Goal: Information Seeking & Learning: Learn about a topic

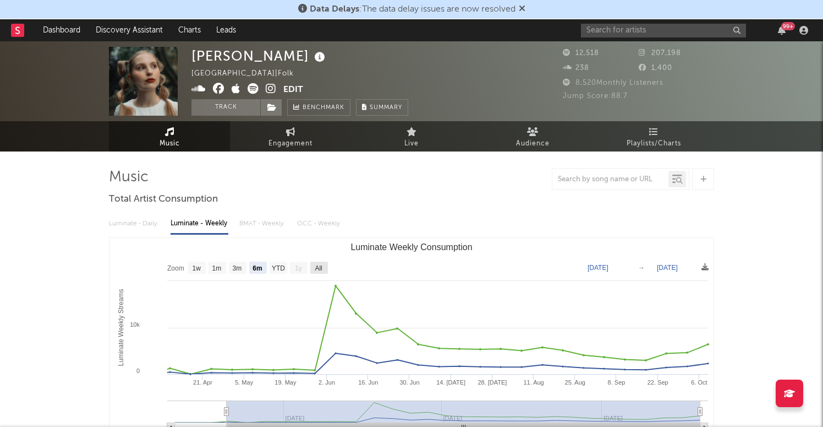
click at [320, 268] on text "All" at bounding box center [318, 268] width 7 height 8
select select "All"
type input "[DATE]"
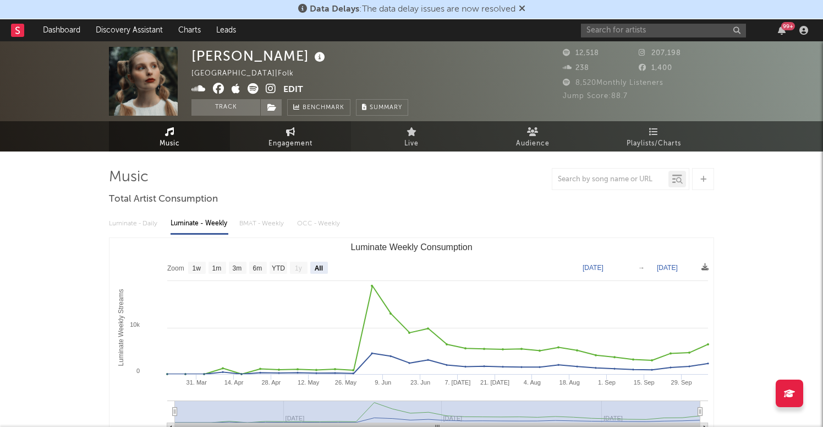
click at [282, 133] on link "Engagement" at bounding box center [290, 136] width 121 height 30
select select "1w"
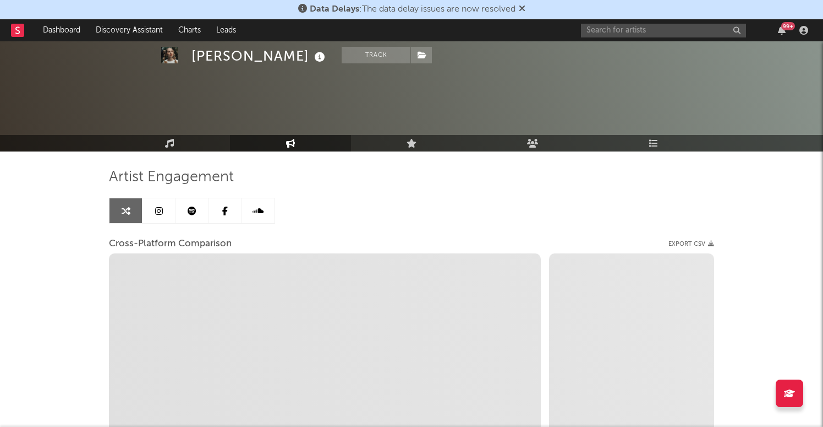
scroll to position [193, 0]
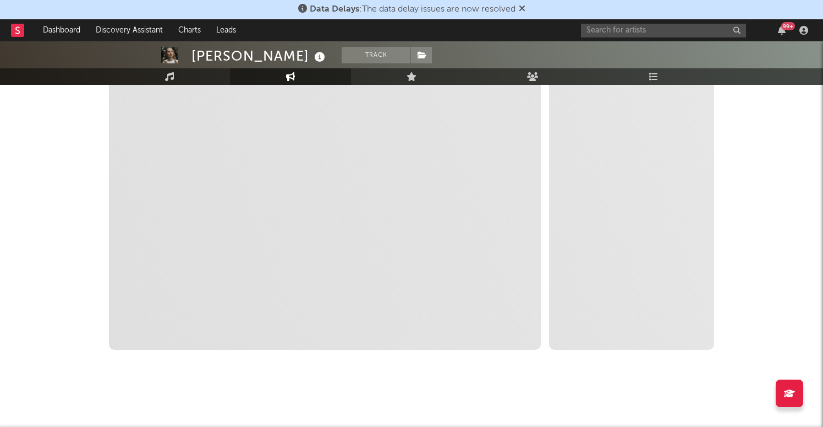
select select "1m"
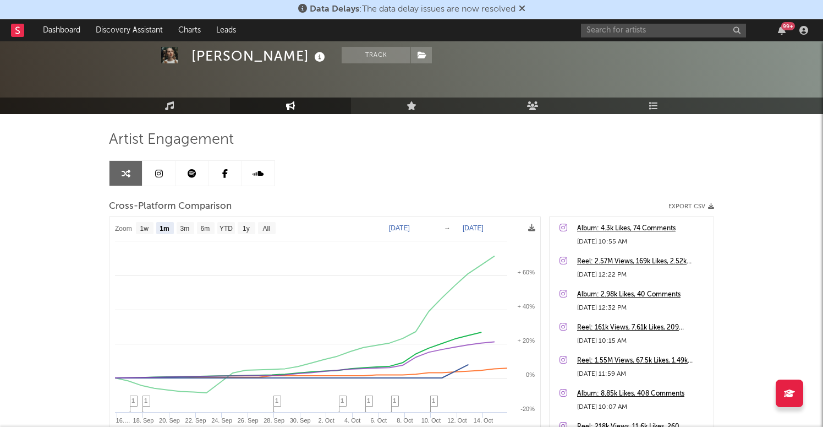
scroll to position [0, 0]
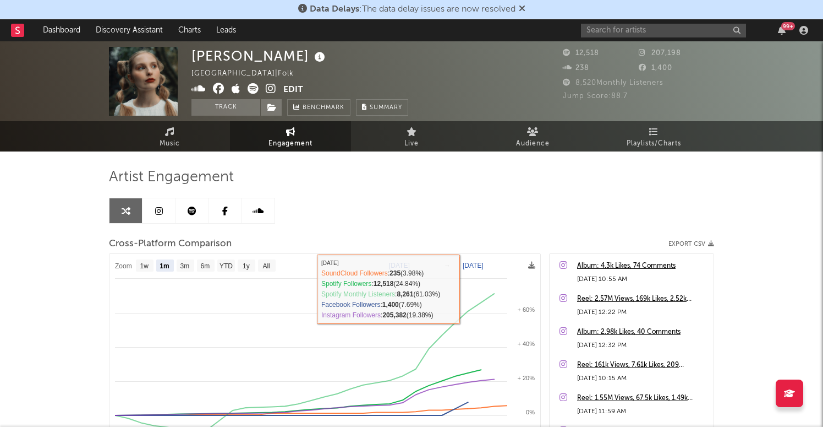
click at [162, 209] on link at bounding box center [159, 210] width 33 height 25
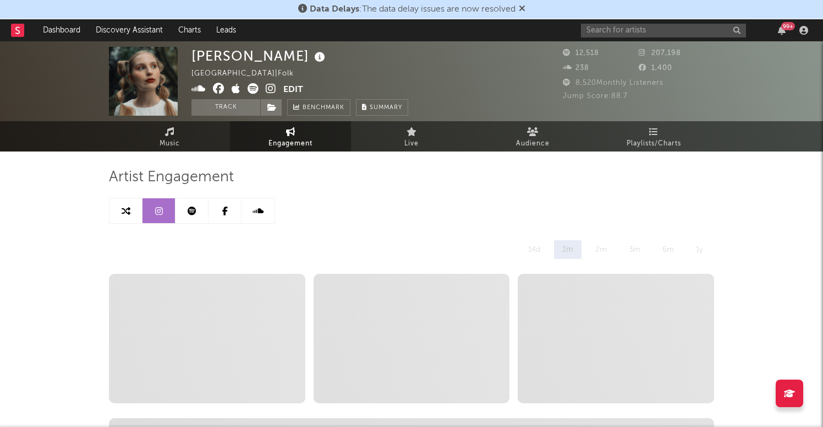
select select "6m"
click at [173, 138] on span "Music" at bounding box center [170, 143] width 20 height 13
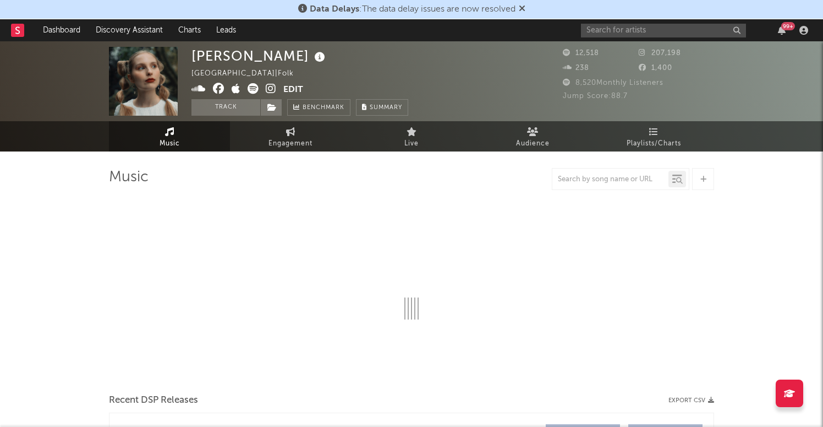
select select "6m"
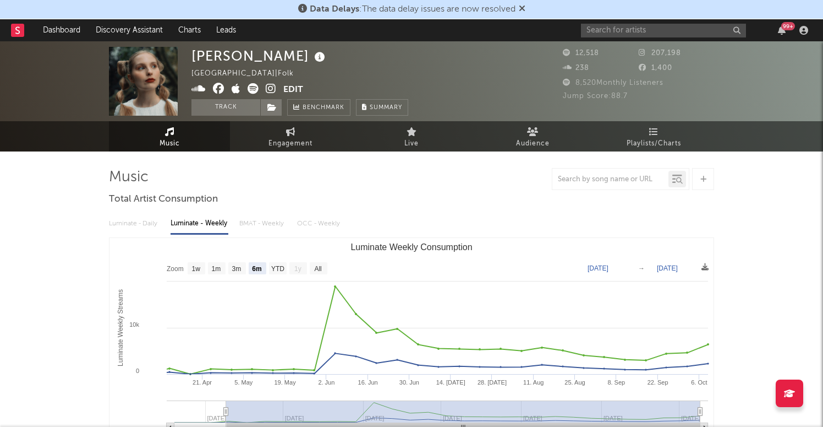
click at [274, 83] on icon at bounding box center [271, 88] width 10 height 11
click at [254, 88] on icon at bounding box center [253, 88] width 11 height 11
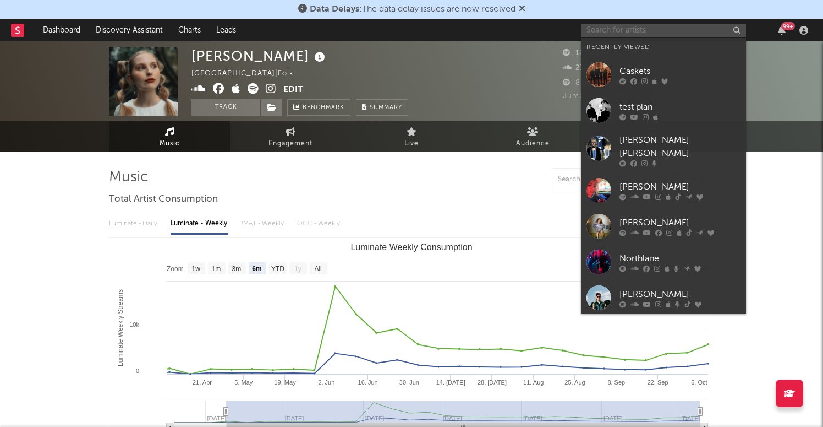
click at [609, 32] on input "text" at bounding box center [663, 31] width 165 height 14
paste input "[PERSON_NAME]"
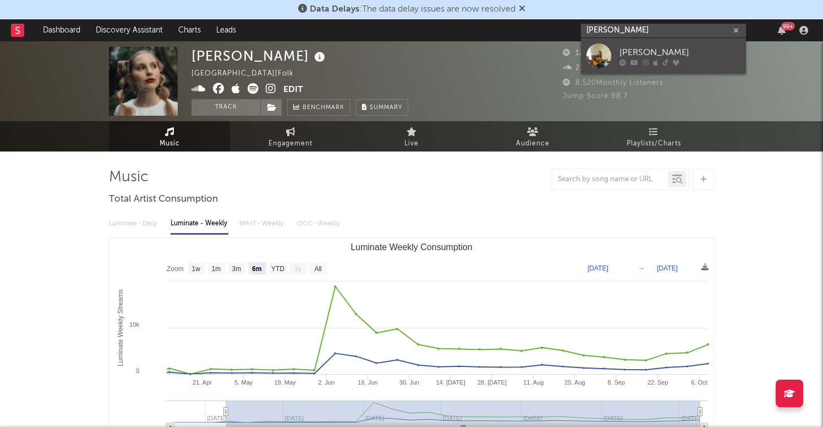
type input "[PERSON_NAME]"
click at [610, 46] on div at bounding box center [599, 55] width 25 height 25
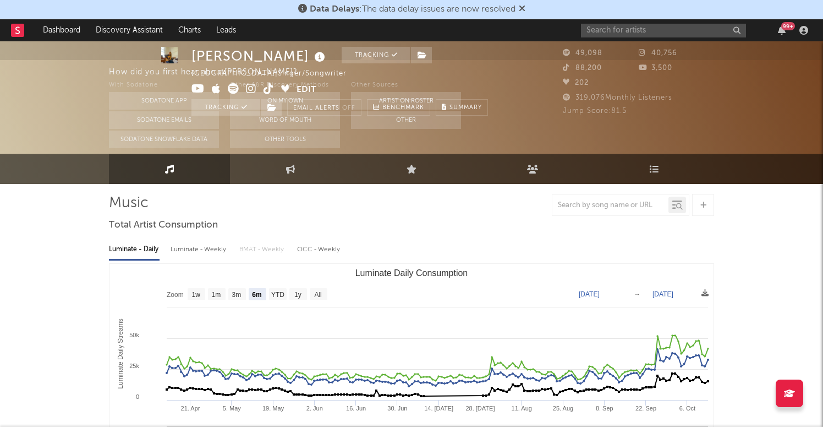
scroll to position [93, 0]
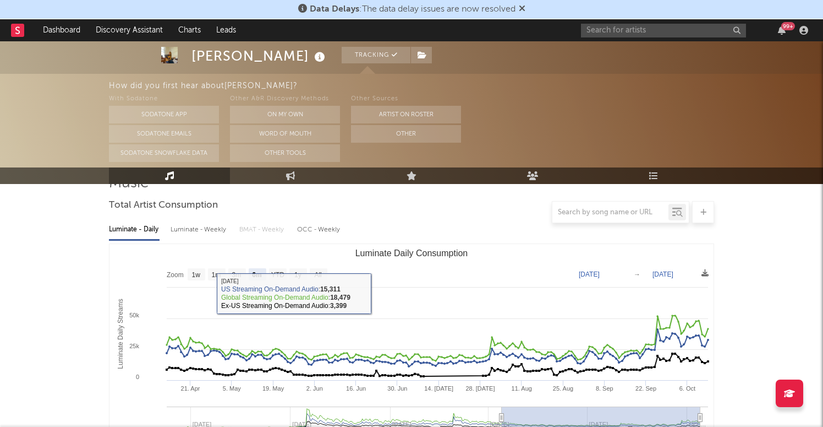
click at [314, 269] on rect "Luminate Daily Consumption" at bounding box center [319, 274] width 18 height 12
select select "All"
type input "[DATE]"
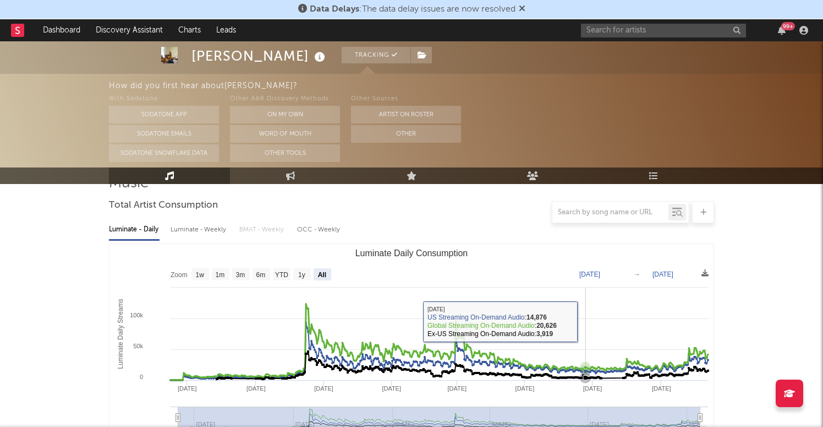
scroll to position [100, 0]
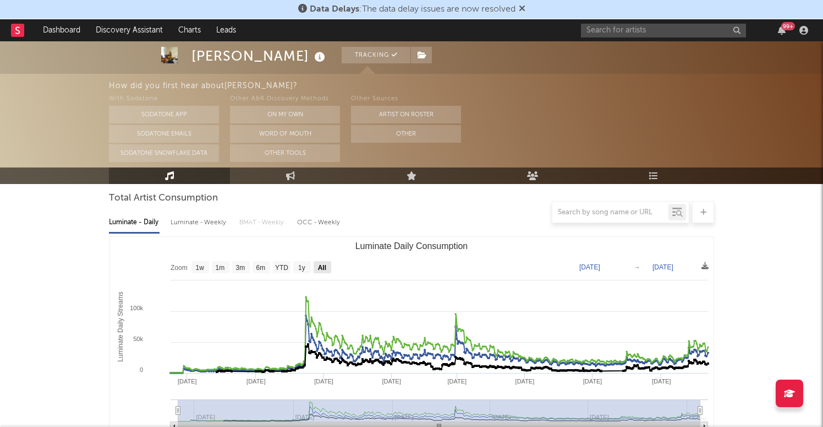
click at [321, 264] on text "All" at bounding box center [322, 268] width 8 height 8
select select "All"
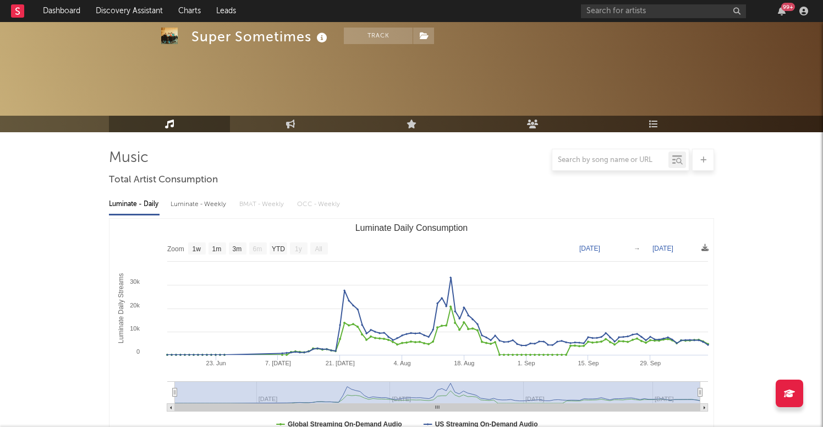
select select "1w"
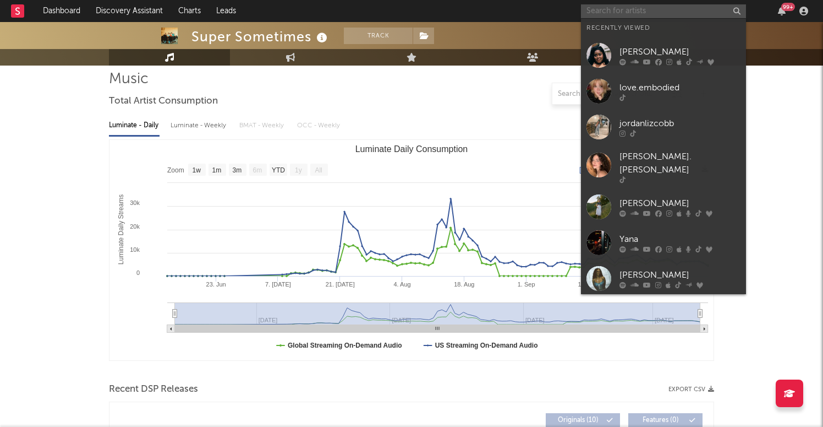
click at [658, 6] on input "text" at bounding box center [663, 11] width 165 height 14
paste input "[PERSON_NAME] [PERSON_NAME]"
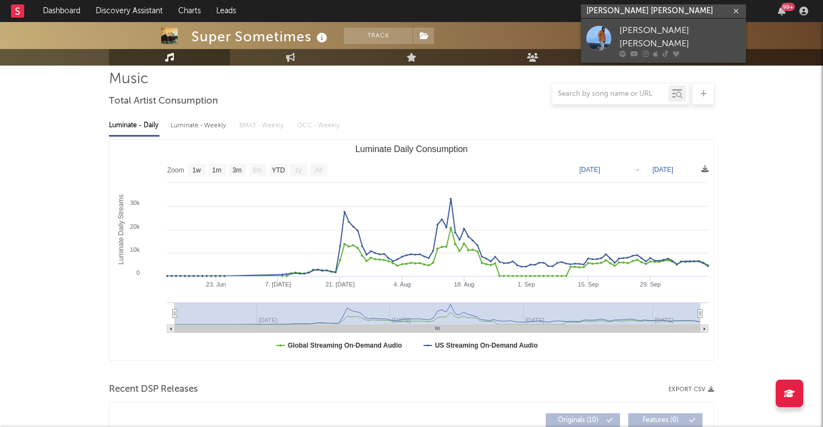
type input "[PERSON_NAME] [PERSON_NAME]"
click at [604, 34] on div at bounding box center [599, 38] width 25 height 25
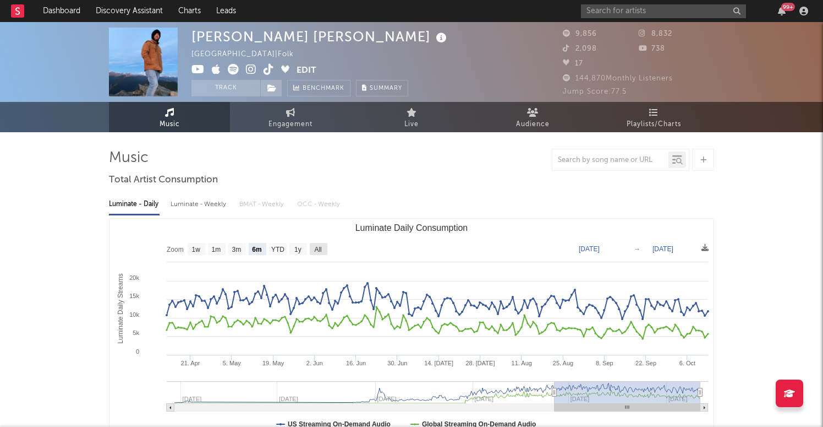
click at [319, 248] on text "All" at bounding box center [317, 249] width 7 height 8
select select "All"
type input "2023-12-24"
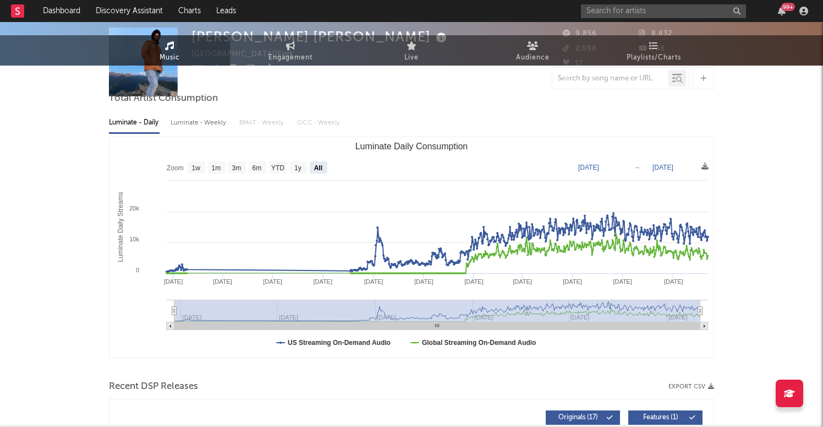
scroll to position [231, 0]
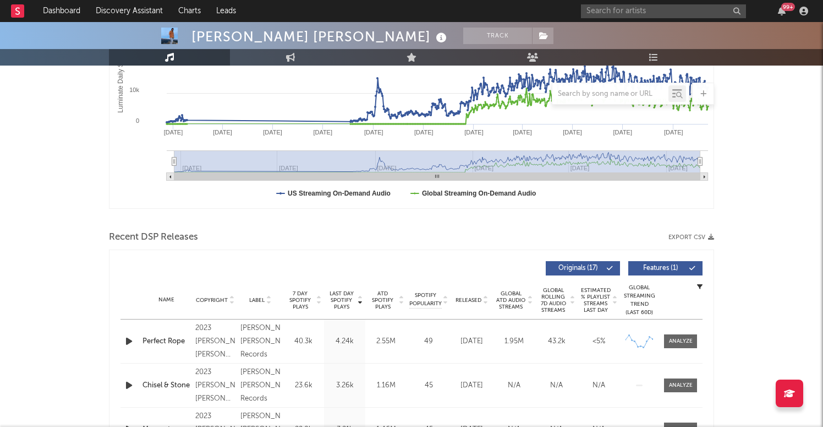
click at [127, 342] on icon "button" at bounding box center [129, 341] width 12 height 14
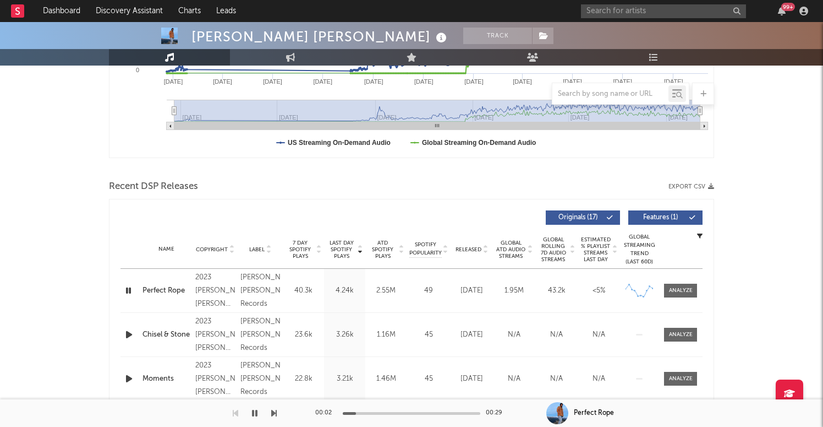
scroll to position [242, 0]
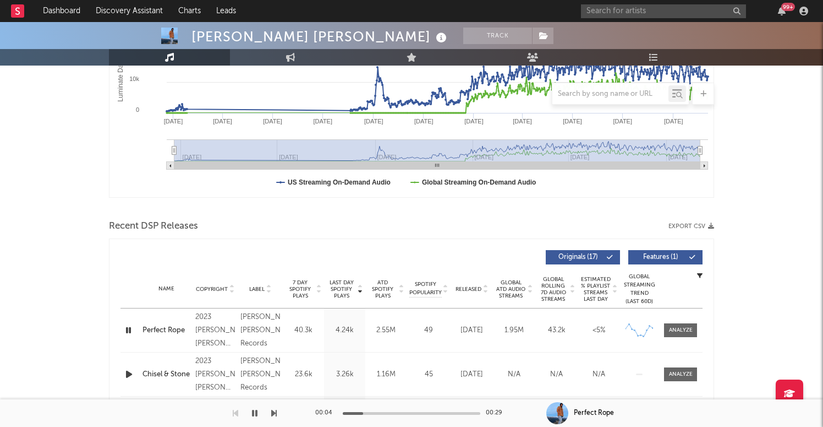
click at [458, 286] on span "Released" at bounding box center [469, 289] width 26 height 7
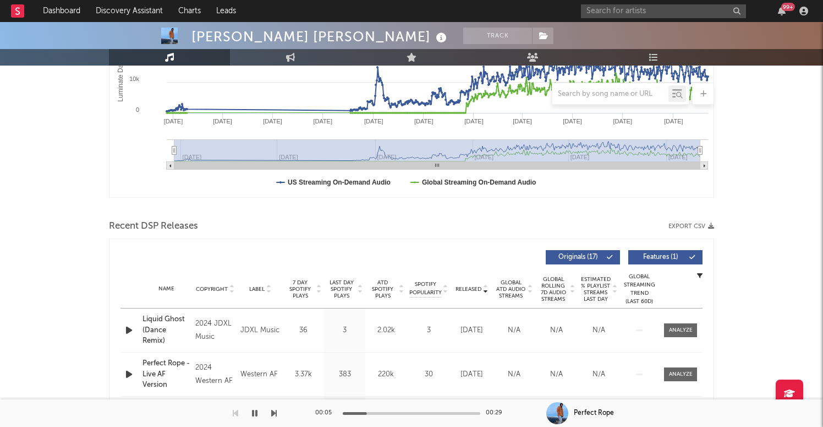
click at [462, 286] on span "Released" at bounding box center [469, 289] width 26 height 7
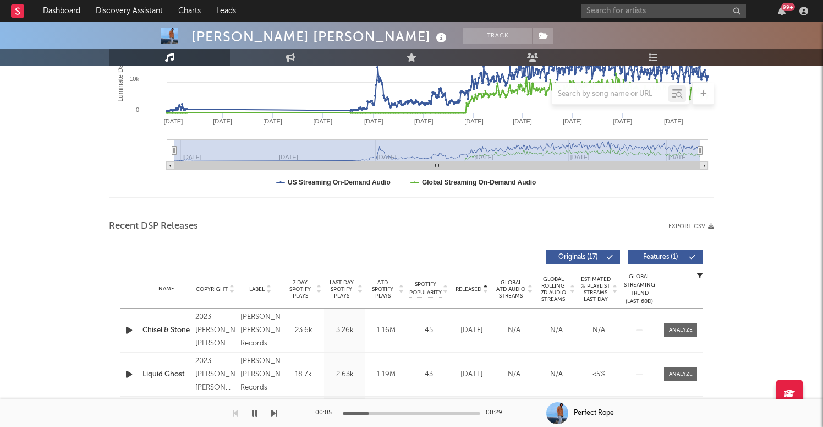
click at [462, 286] on span "Released" at bounding box center [469, 289] width 26 height 7
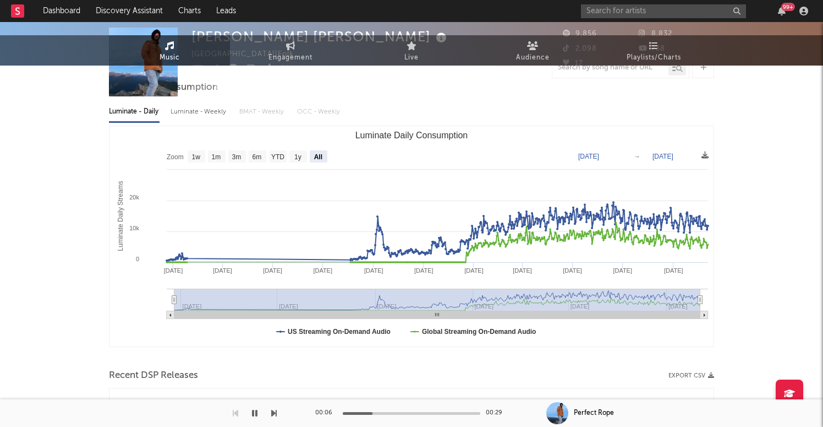
scroll to position [0, 0]
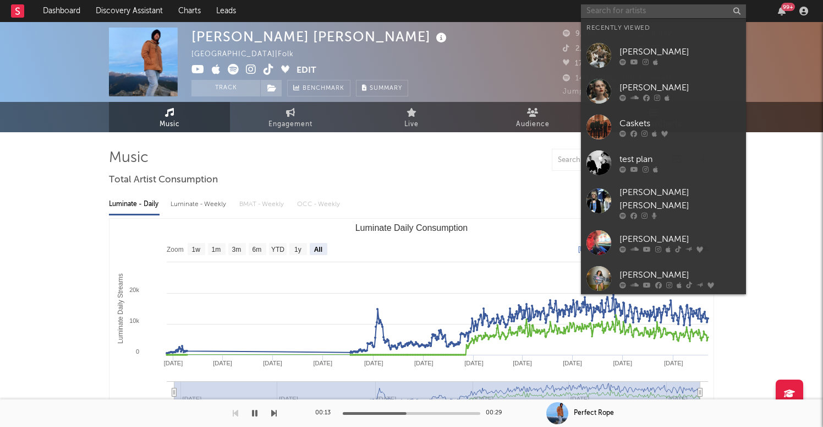
click at [639, 5] on input "text" at bounding box center [663, 11] width 165 height 14
paste input "Trippp"
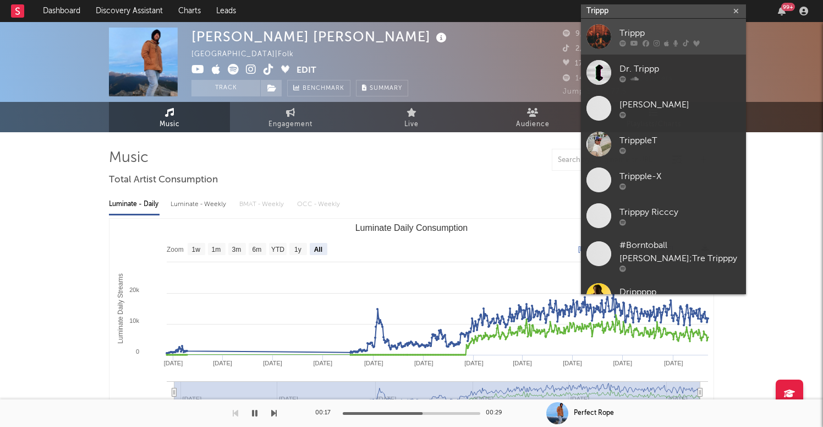
type input "Trippp"
click at [598, 31] on div at bounding box center [599, 36] width 25 height 25
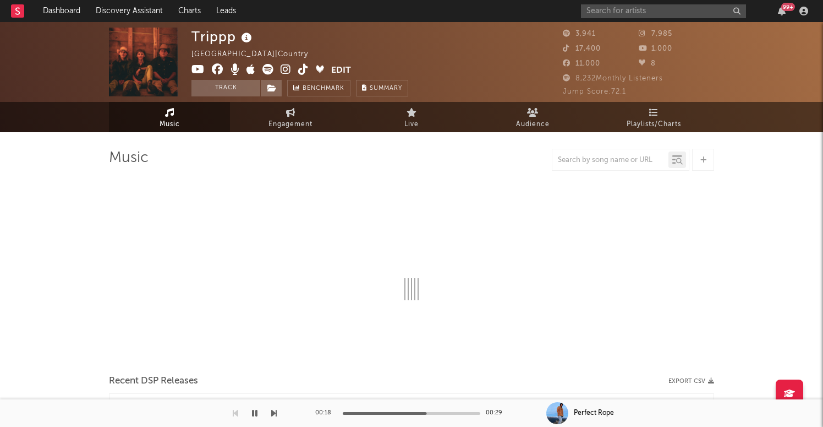
select select "1w"
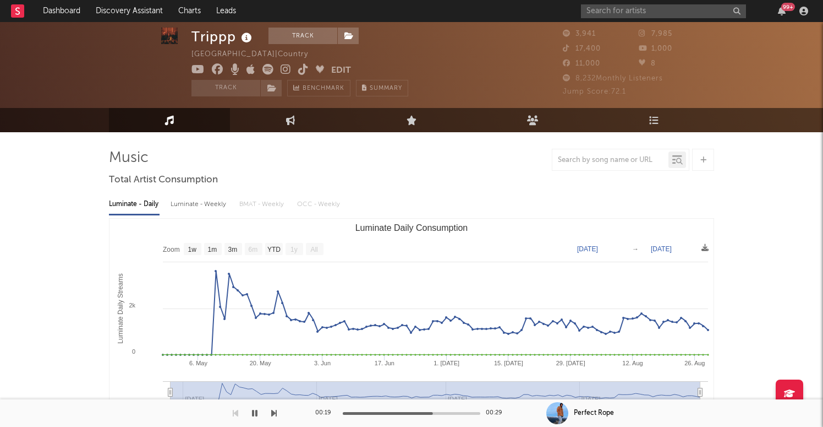
scroll to position [287, 0]
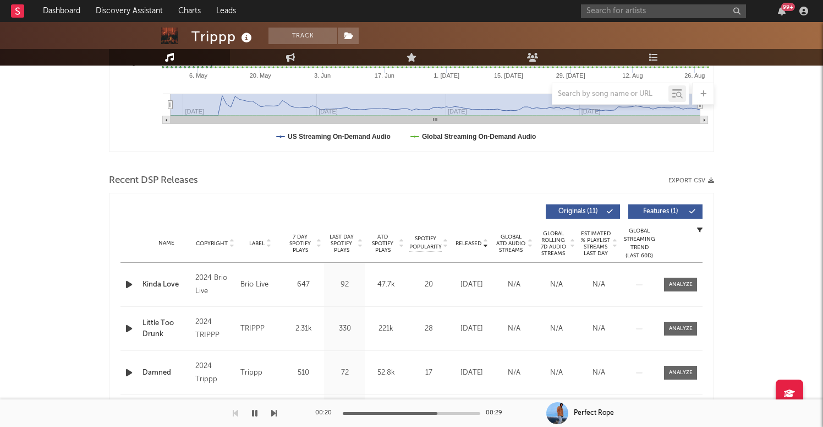
click at [130, 279] on icon "button" at bounding box center [129, 284] width 12 height 14
click at [624, 14] on input "text" at bounding box center [663, 11] width 165 height 14
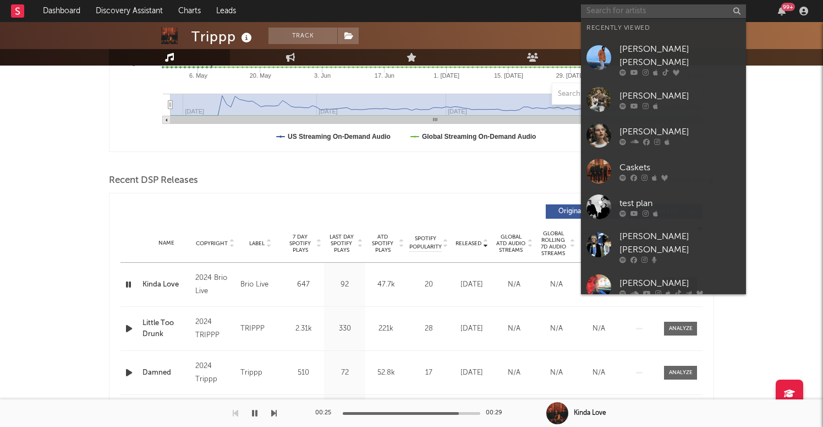
paste input "AQUTIE"
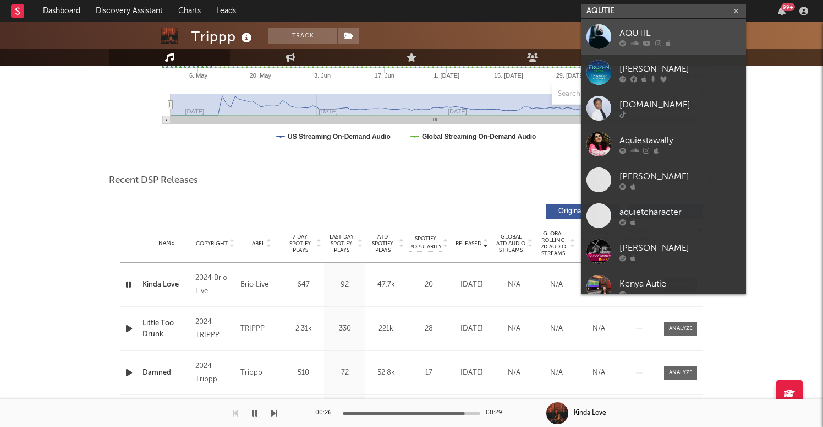
type input "AQUTIE"
click at [600, 33] on div at bounding box center [599, 36] width 25 height 25
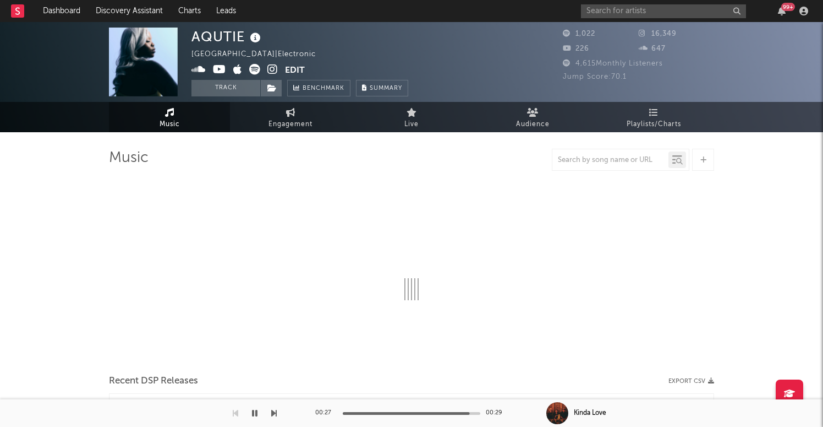
select select "1w"
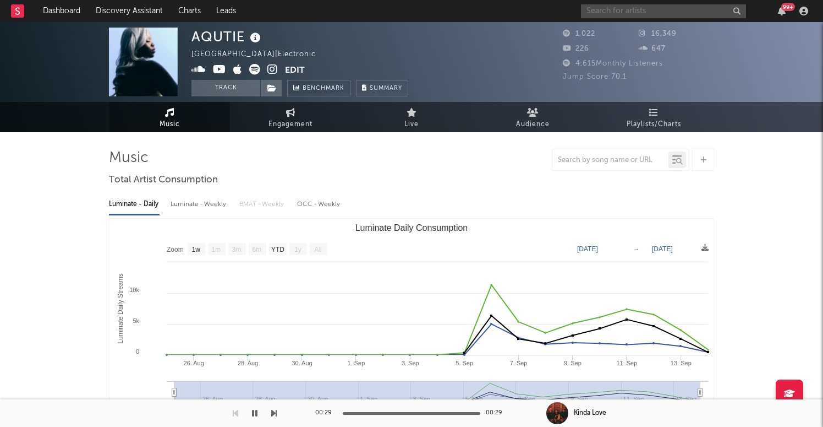
click at [629, 9] on input "text" at bounding box center [663, 11] width 165 height 14
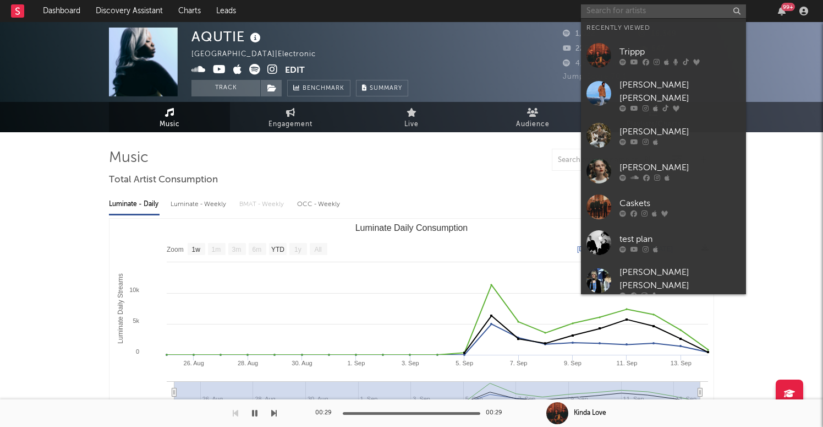
paste input "Corinne Bailey Rae"
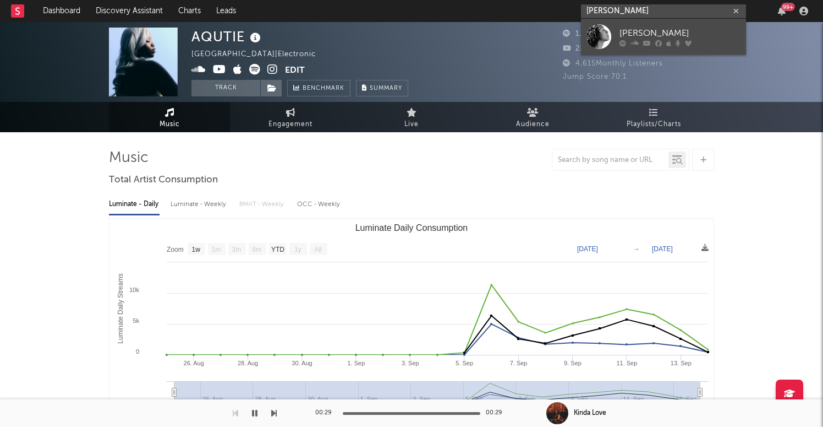
type input "Corinne Bailey Rae"
click at [605, 34] on div at bounding box center [599, 36] width 25 height 25
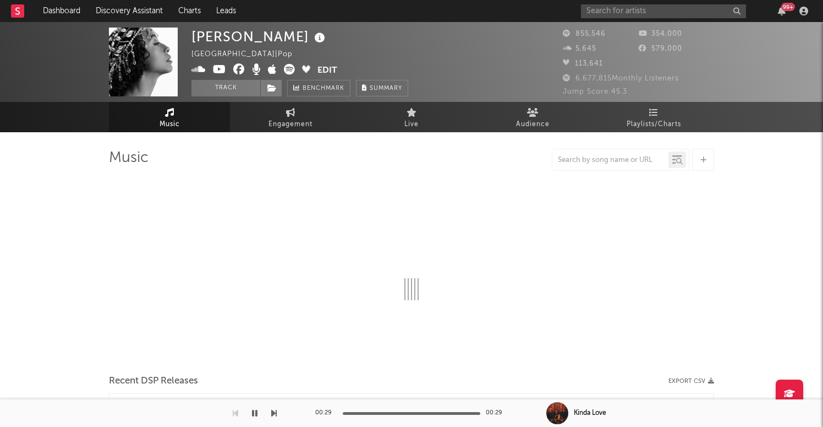
select select "6m"
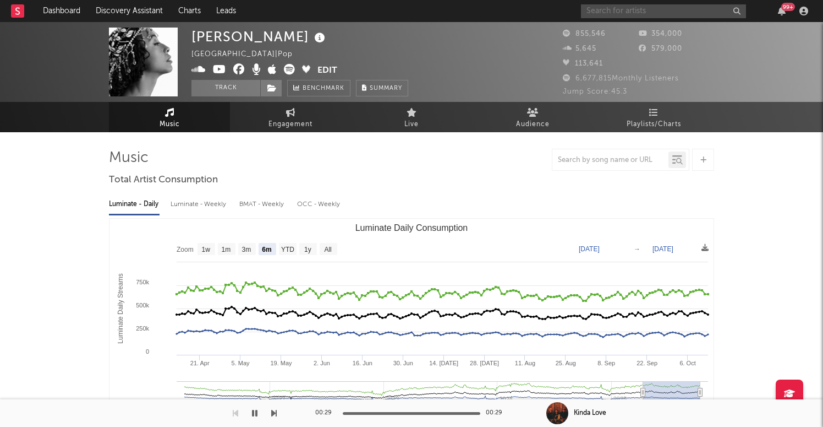
click at [614, 11] on input "text" at bounding box center [663, 11] width 165 height 14
paste input "Julia Cole"
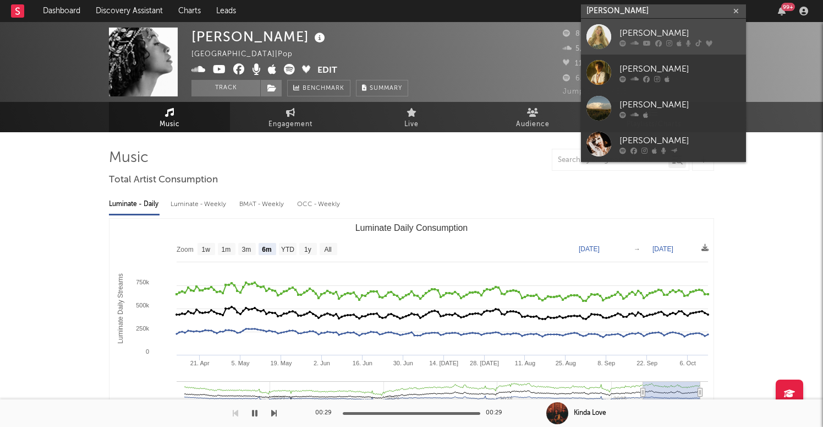
type input "Julia Cole"
click at [602, 38] on div at bounding box center [599, 36] width 25 height 25
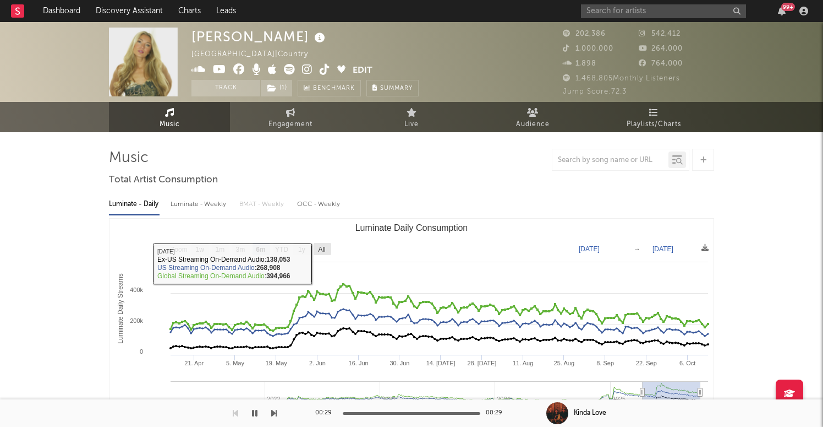
click at [319, 252] on text "All" at bounding box center [321, 249] width 7 height 8
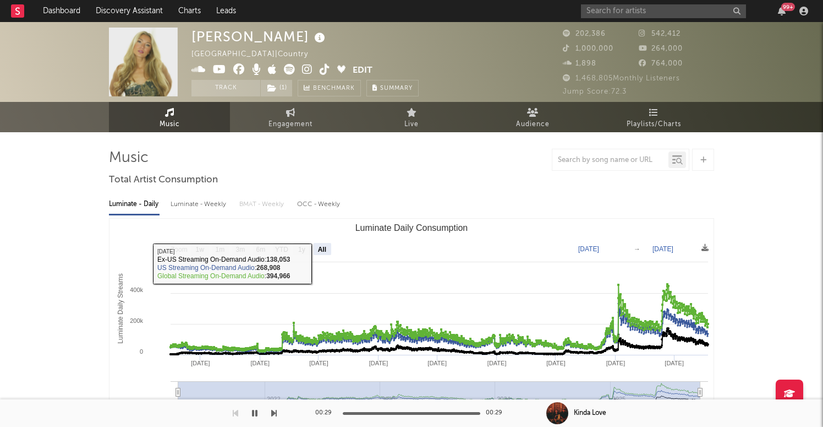
select select "All"
type input "2021-03-31"
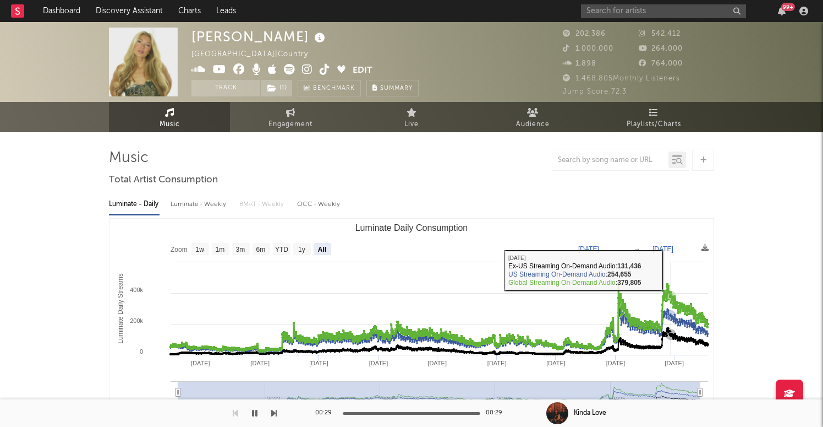
scroll to position [315, 0]
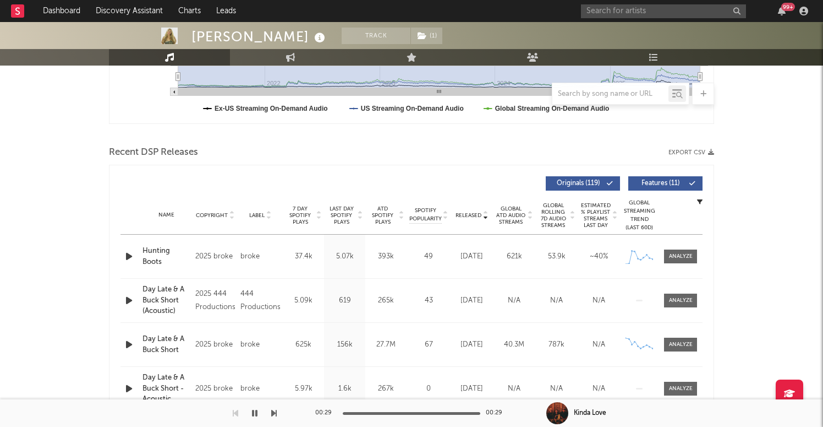
click at [129, 254] on icon "button" at bounding box center [129, 256] width 12 height 14
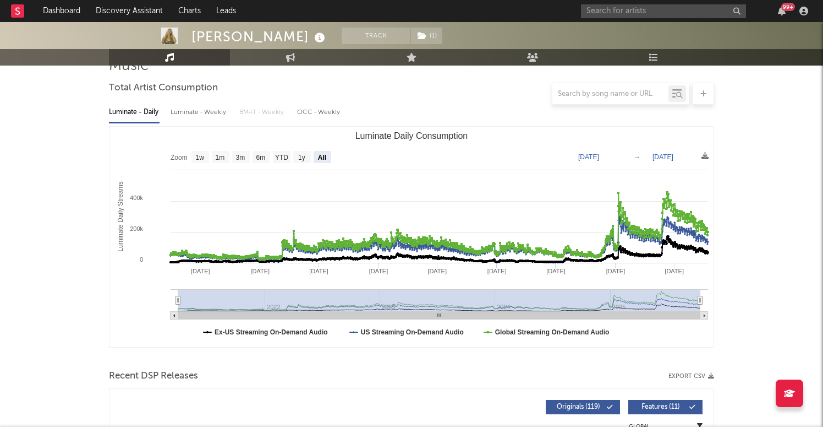
scroll to position [0, 0]
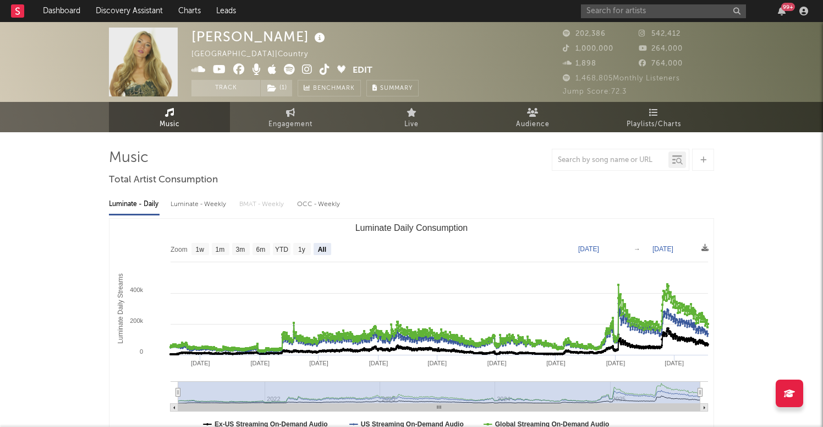
click at [307, 65] on icon at bounding box center [307, 69] width 10 height 11
click at [281, 92] on span "( 1 )" at bounding box center [276, 88] width 32 height 17
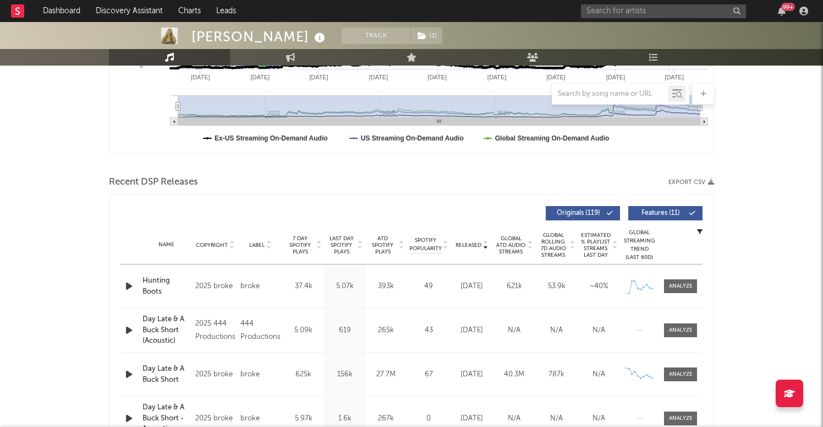
scroll to position [349, 0]
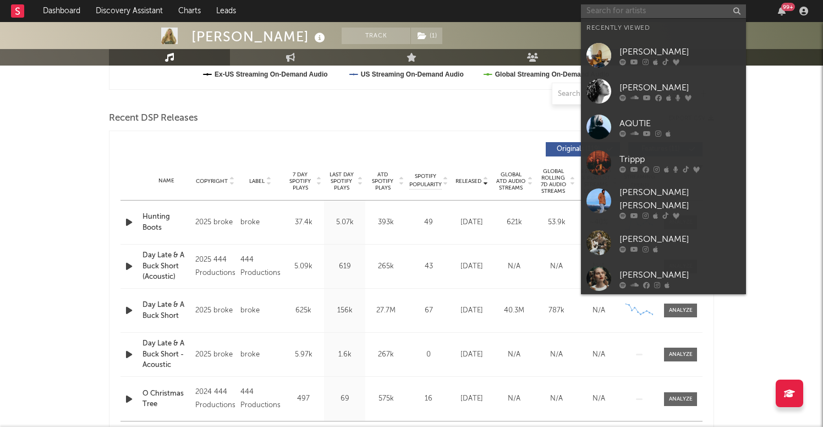
click at [619, 7] on input "text" at bounding box center [663, 11] width 165 height 14
paste input "Cain Culto"
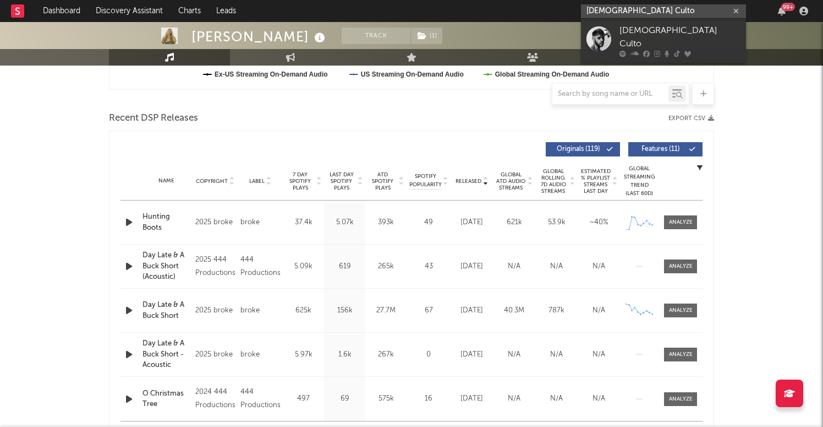
type input "Cain Culto"
click at [597, 37] on div at bounding box center [599, 38] width 25 height 25
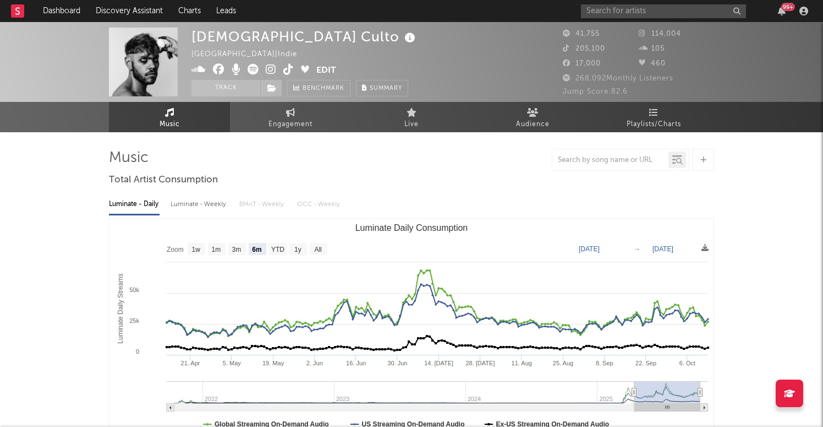
click at [319, 251] on text "All" at bounding box center [317, 249] width 7 height 8
select select "All"
type input "2021-10-14"
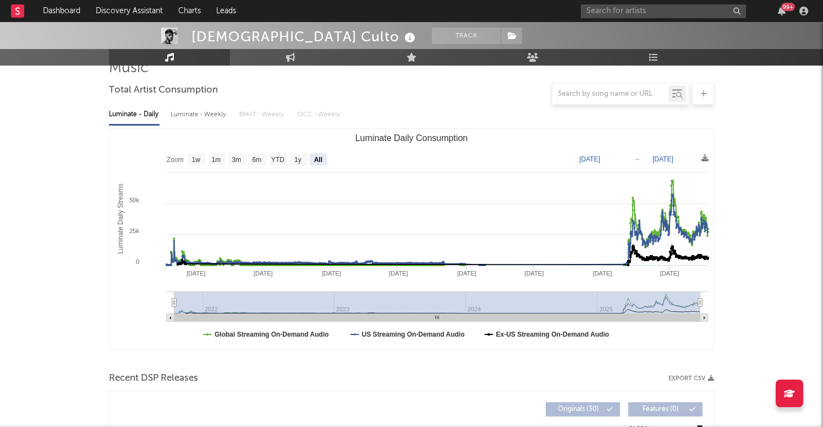
scroll to position [66, 0]
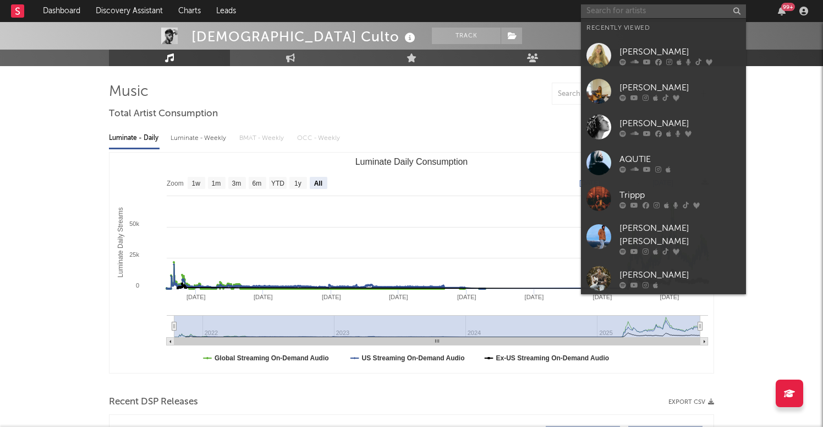
click at [633, 7] on input "text" at bounding box center [663, 11] width 165 height 14
paste input "nimino"
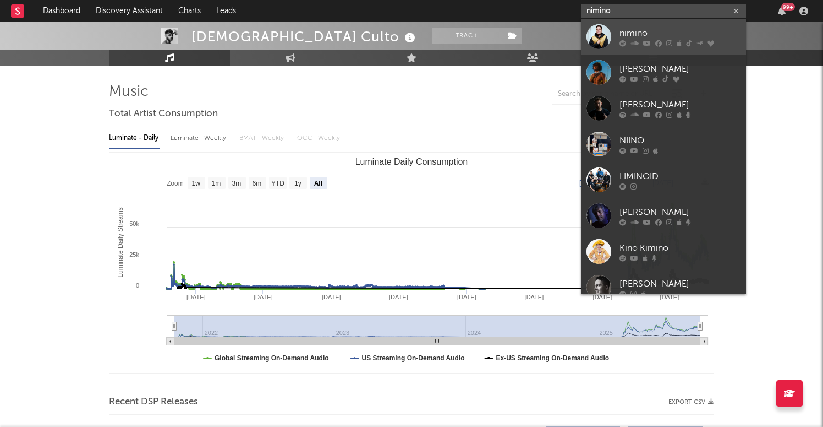
type input "nimino"
click at [598, 39] on div at bounding box center [599, 36] width 25 height 25
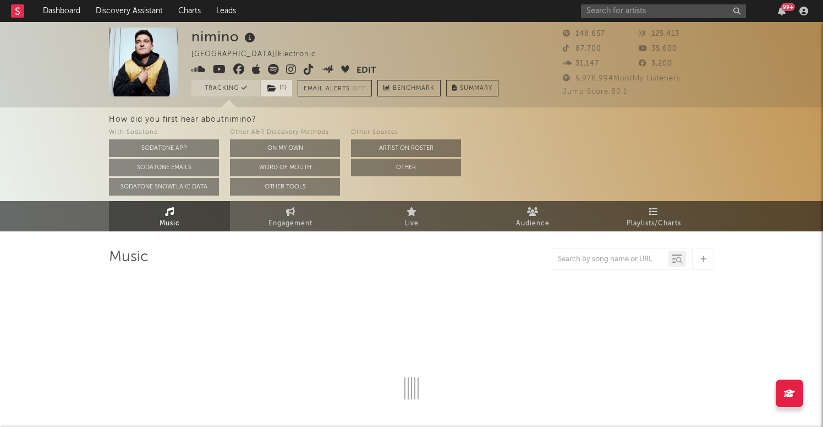
click at [286, 90] on span "( 1 )" at bounding box center [276, 88] width 32 height 17
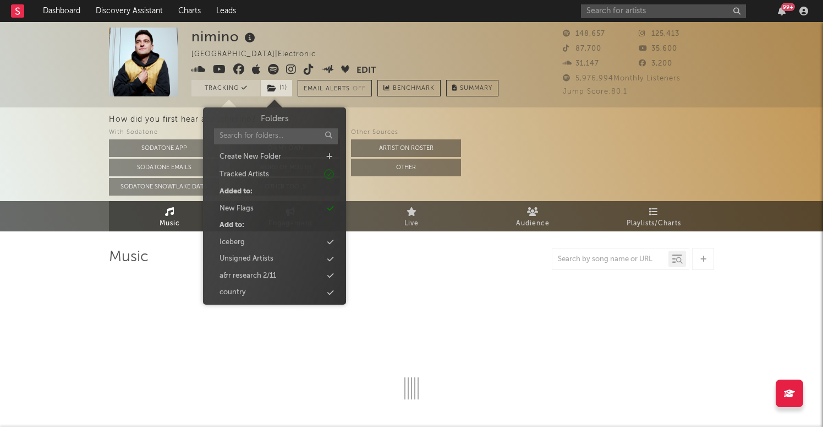
select select "6m"
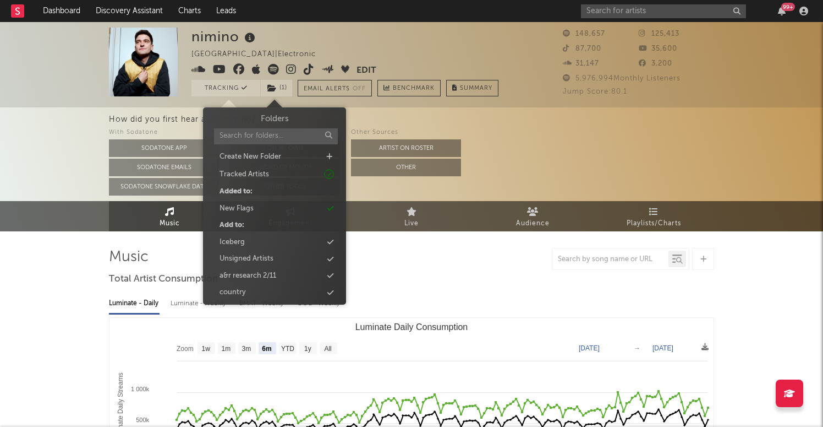
click at [547, 141] on div "With Sodatone Sodatone App Sodatone Emails Sodatone Snowflake Data Other A&R Di…" at bounding box center [466, 160] width 714 height 69
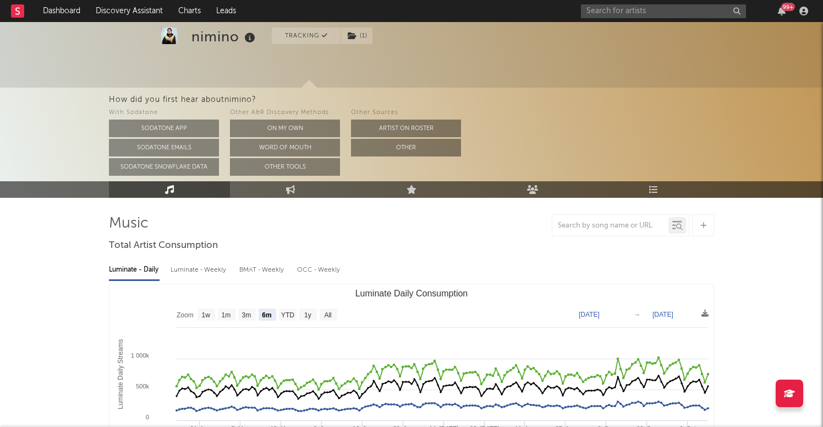
scroll to position [161, 0]
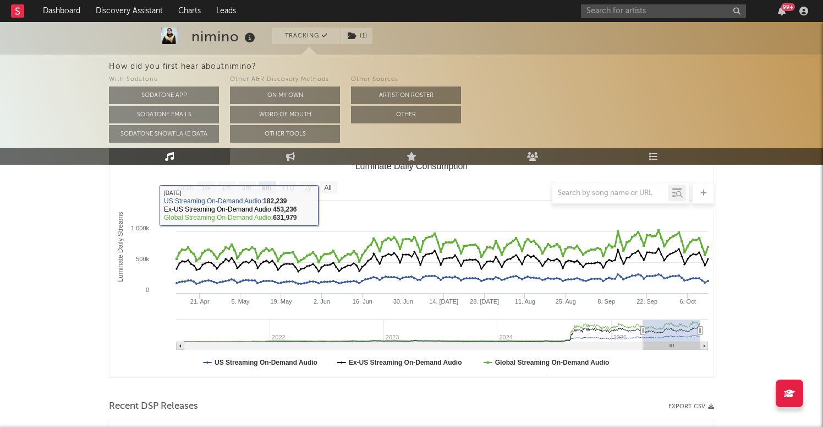
click at [335, 187] on div at bounding box center [411, 193] width 605 height 22
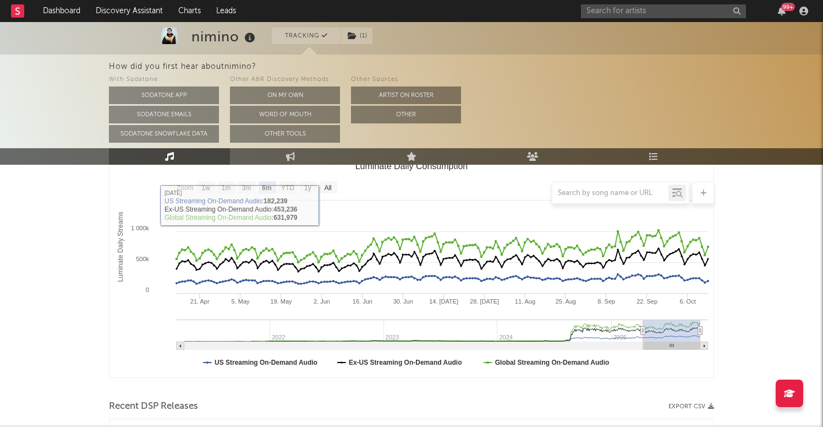
click at [330, 186] on div at bounding box center [411, 193] width 605 height 22
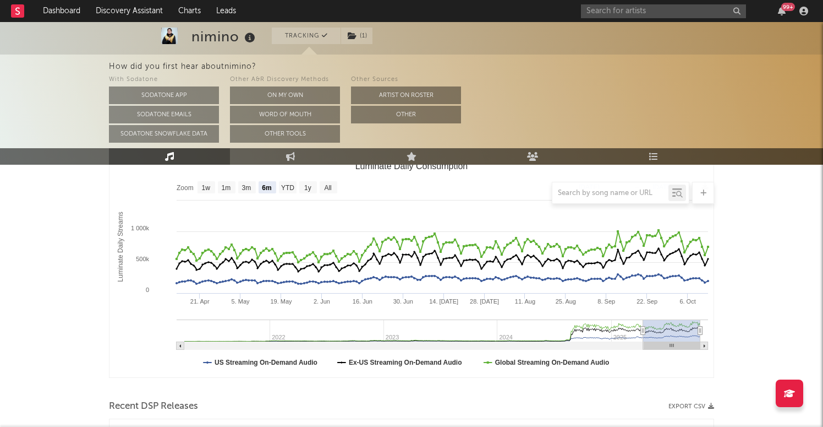
click at [326, 187] on div at bounding box center [411, 193] width 605 height 22
click at [290, 184] on div at bounding box center [411, 193] width 605 height 22
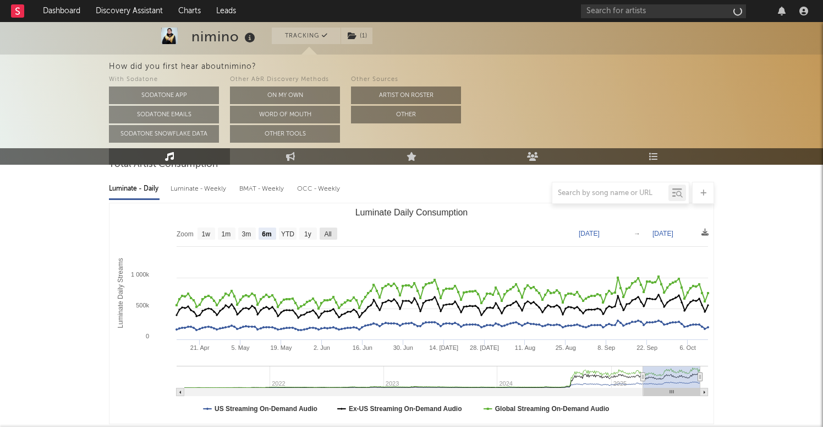
scroll to position [115, 0]
click at [332, 232] on rect "Luminate Daily Consumption" at bounding box center [329, 233] width 18 height 12
select select "All"
type input "2021-03-31"
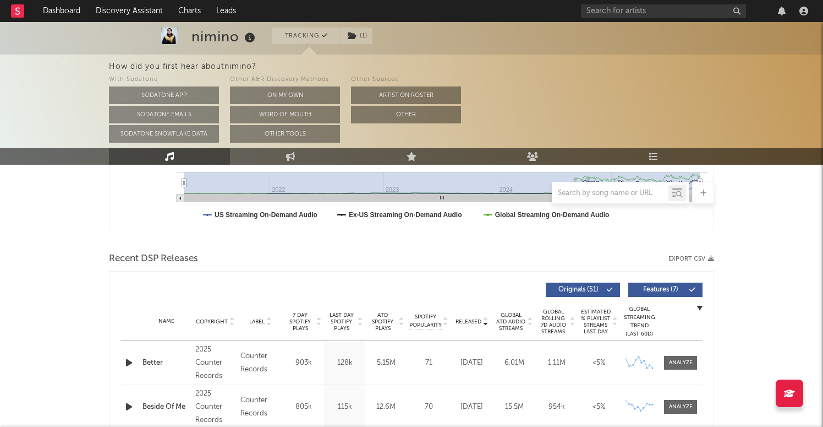
scroll to position [381, 0]
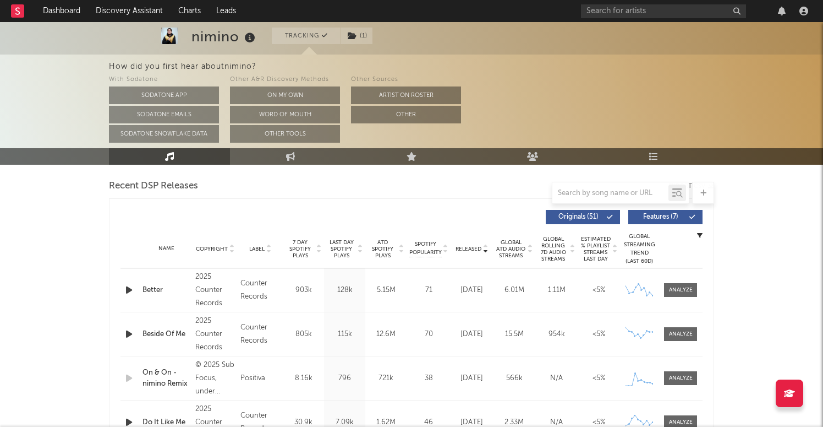
click at [128, 290] on icon "button" at bounding box center [129, 290] width 12 height 14
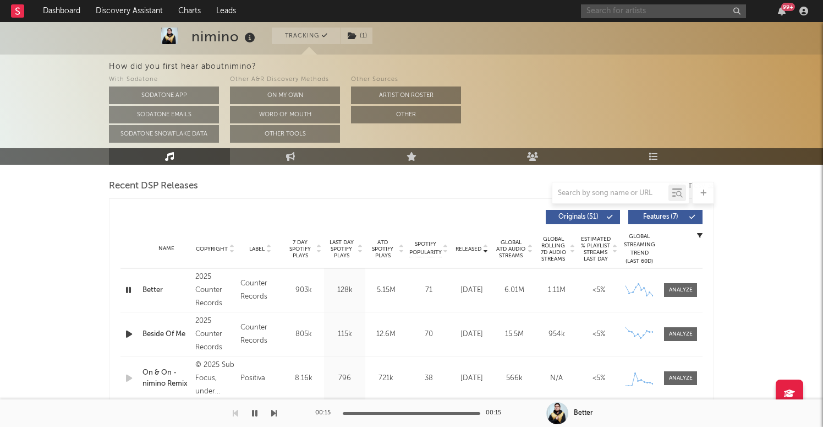
click at [605, 5] on input "text" at bounding box center [663, 11] width 165 height 14
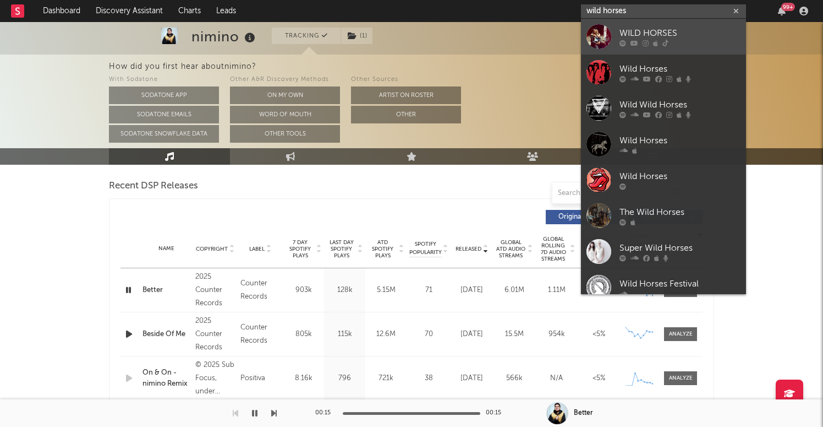
type input "wild horses"
click at [595, 40] on div at bounding box center [599, 36] width 25 height 25
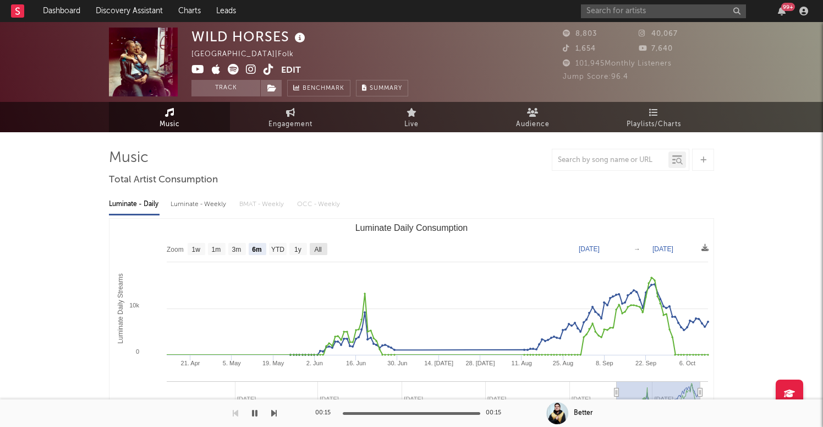
click at [323, 251] on rect "Luminate Daily Consumption" at bounding box center [319, 249] width 18 height 12
select select "All"
type input "2022-08-21"
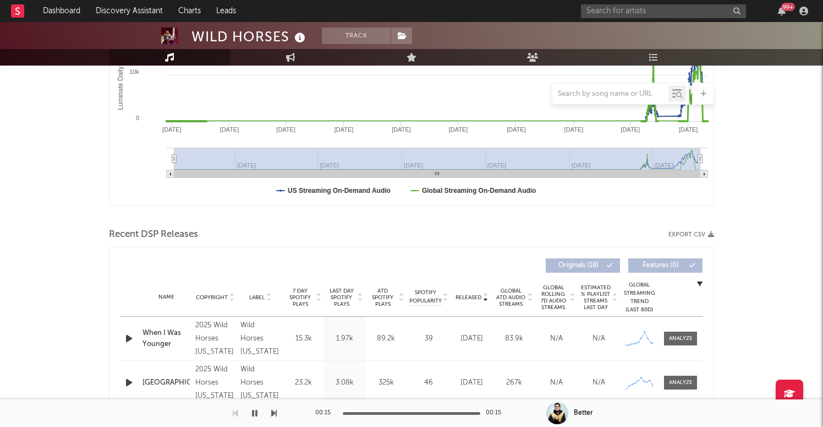
scroll to position [309, 0]
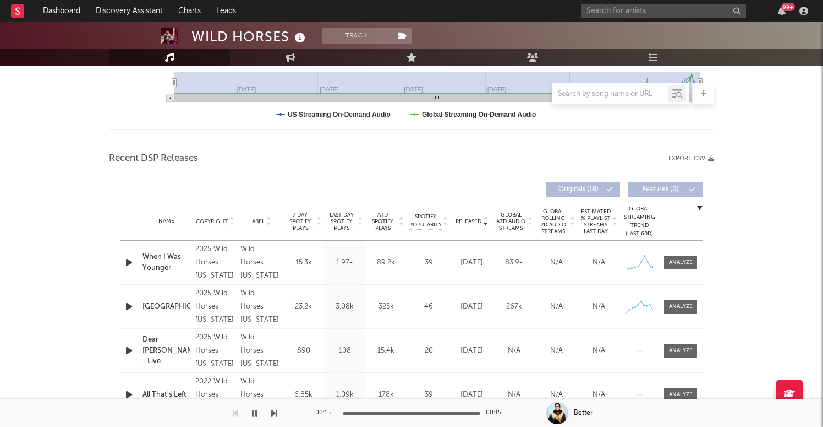
click at [128, 260] on icon "button" at bounding box center [129, 262] width 12 height 14
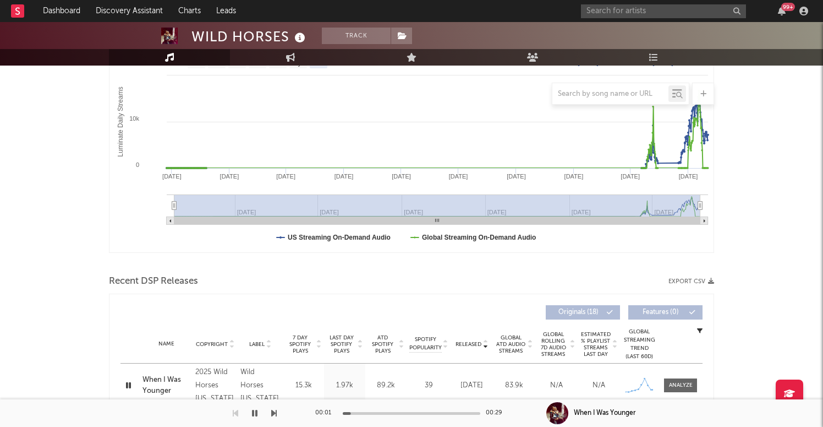
scroll to position [0, 0]
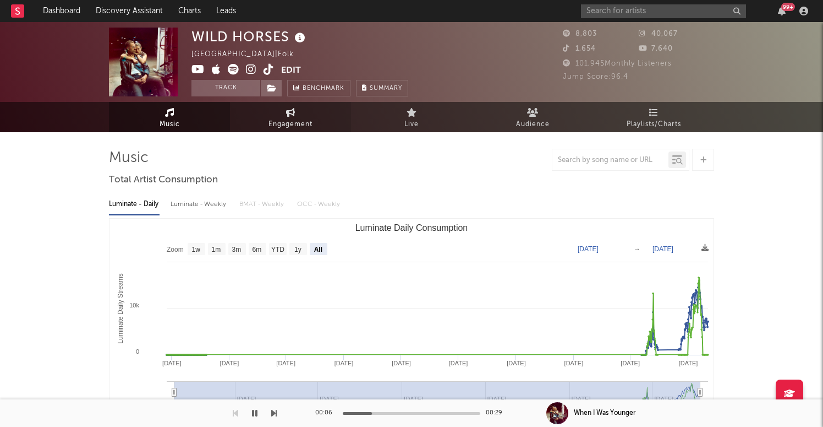
click at [275, 103] on link "Engagement" at bounding box center [290, 117] width 121 height 30
select select "1w"
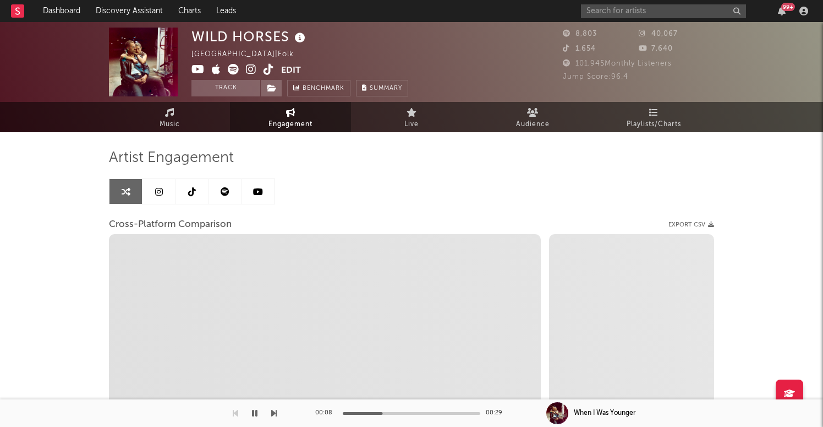
click at [221, 184] on link at bounding box center [225, 191] width 33 height 25
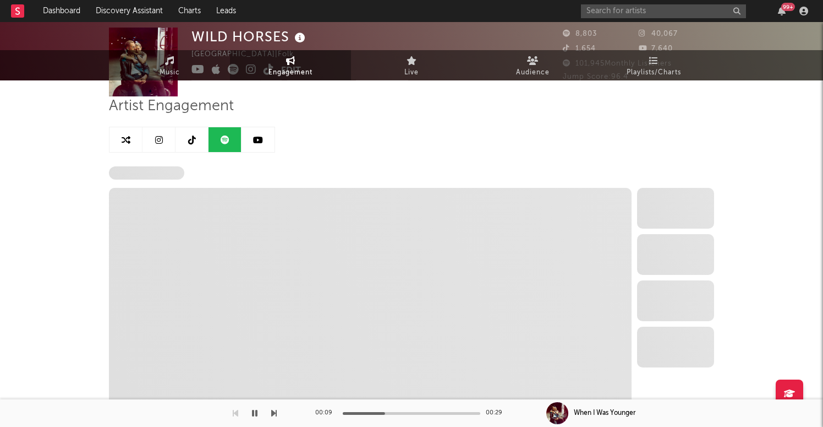
select select "6m"
select select "1w"
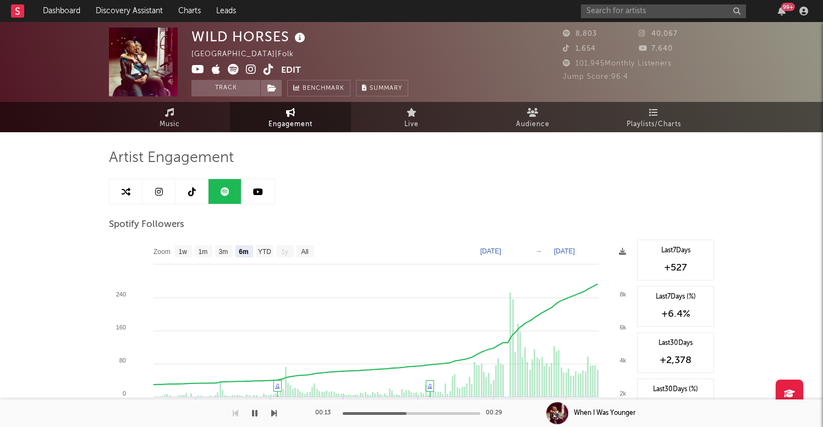
click at [163, 188] on link at bounding box center [159, 191] width 33 height 25
select select "1w"
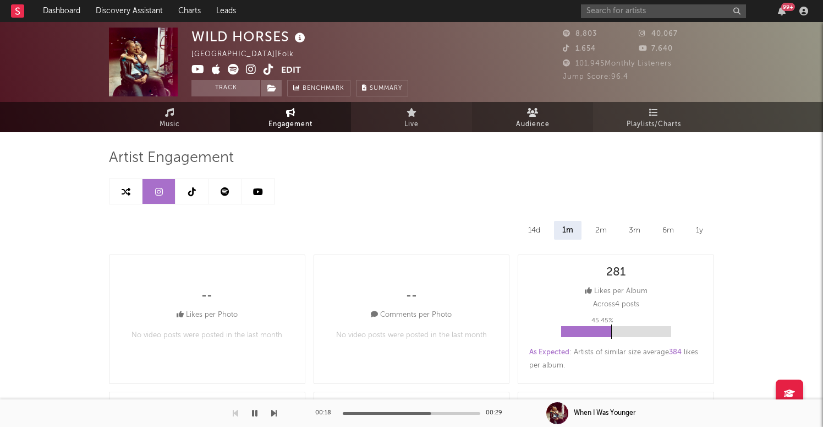
click at [522, 123] on span "Audience" at bounding box center [533, 124] width 34 height 13
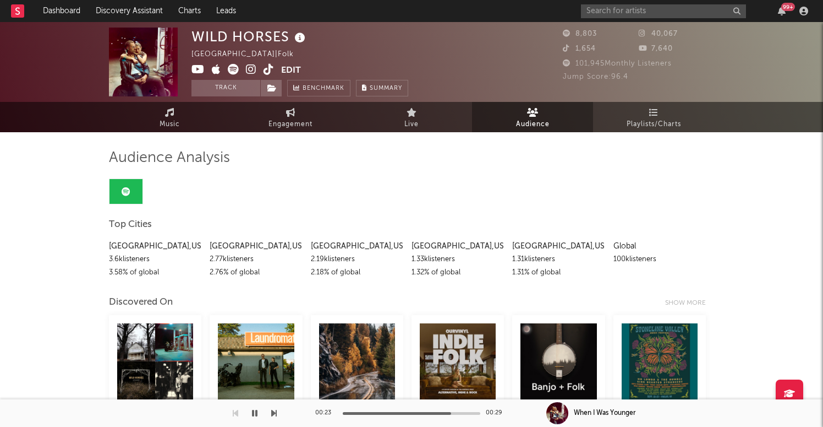
click at [649, 108] on icon at bounding box center [653, 112] width 9 height 9
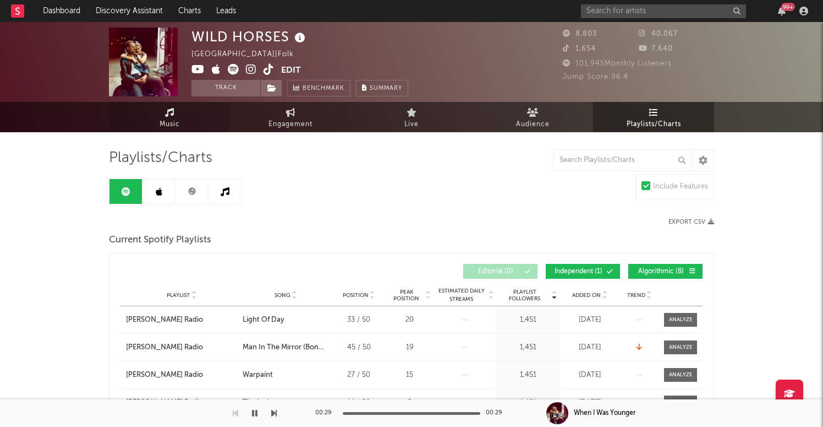
click at [177, 124] on span "Music" at bounding box center [170, 124] width 20 height 13
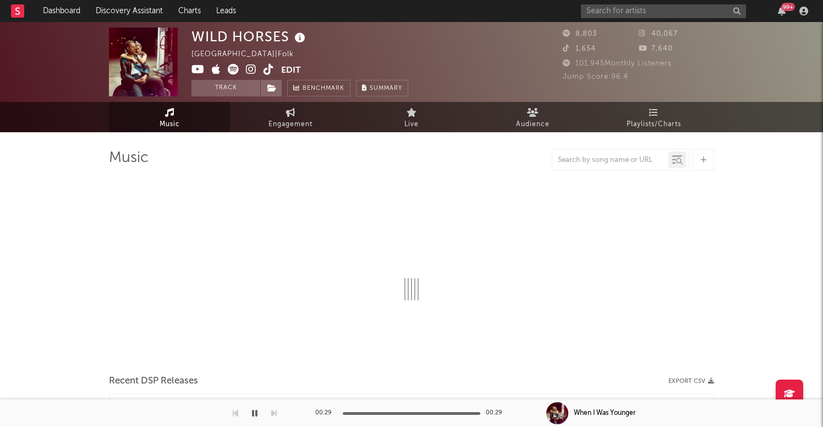
select select "6m"
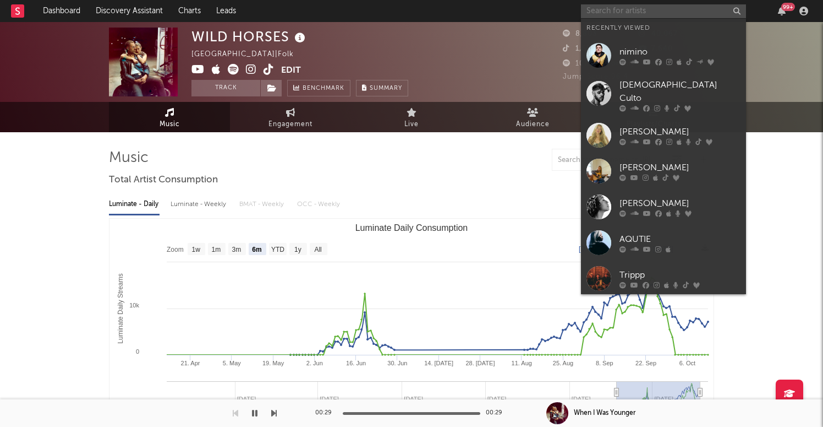
click at [624, 8] on input "text" at bounding box center [663, 11] width 165 height 14
paste input "Lily Seabird"
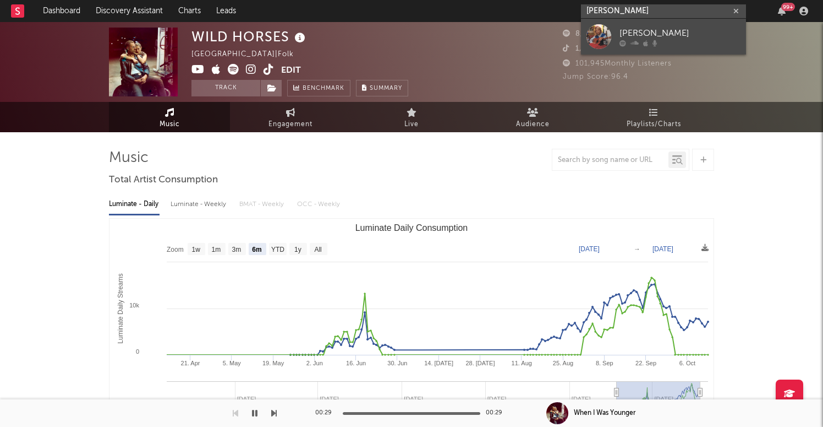
type input "Lily Seabird"
click at [596, 39] on div at bounding box center [599, 36] width 25 height 25
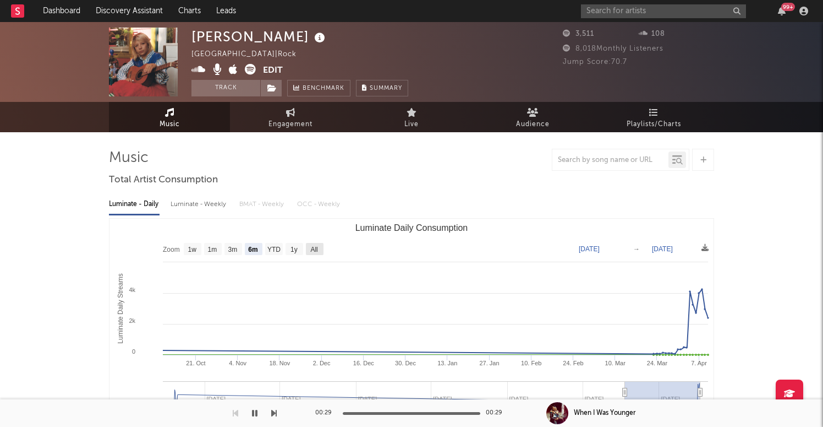
click at [319, 250] on rect "Luminate Daily Consumption" at bounding box center [315, 249] width 18 height 12
select select "All"
type input "2021-10-10"
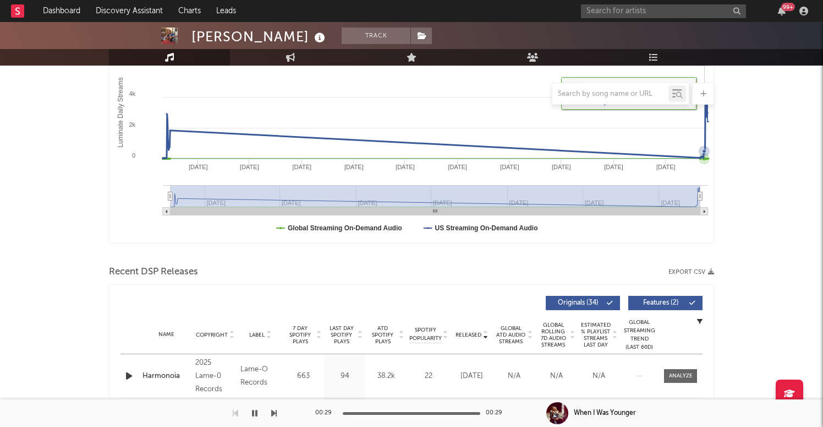
scroll to position [325, 0]
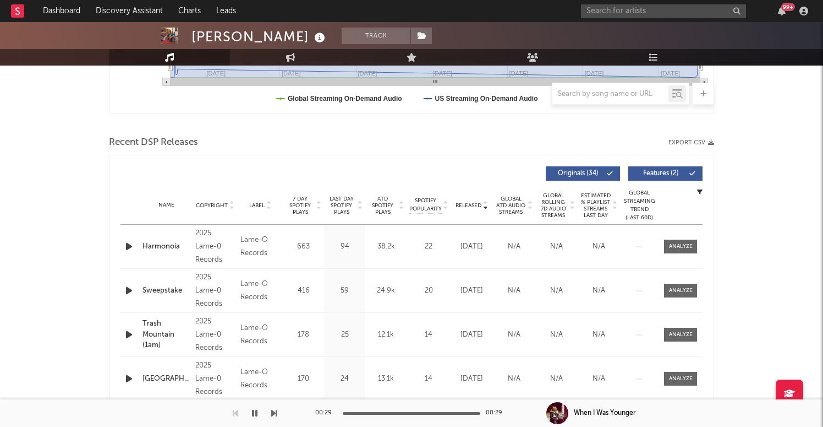
click at [129, 248] on icon "button" at bounding box center [129, 246] width 12 height 14
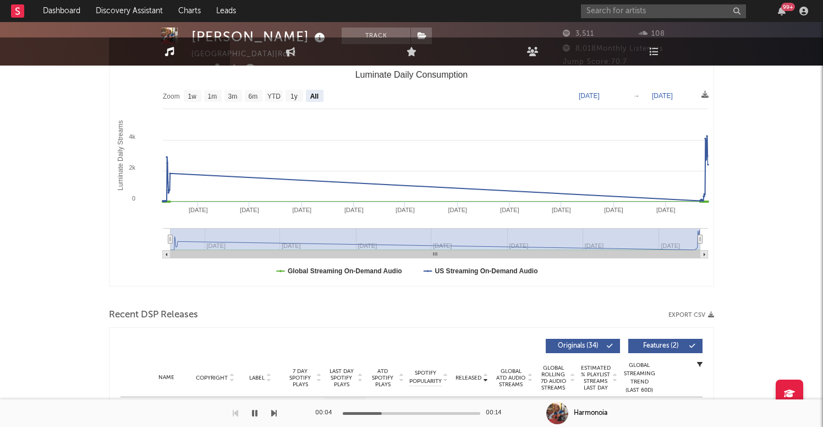
scroll to position [165, 0]
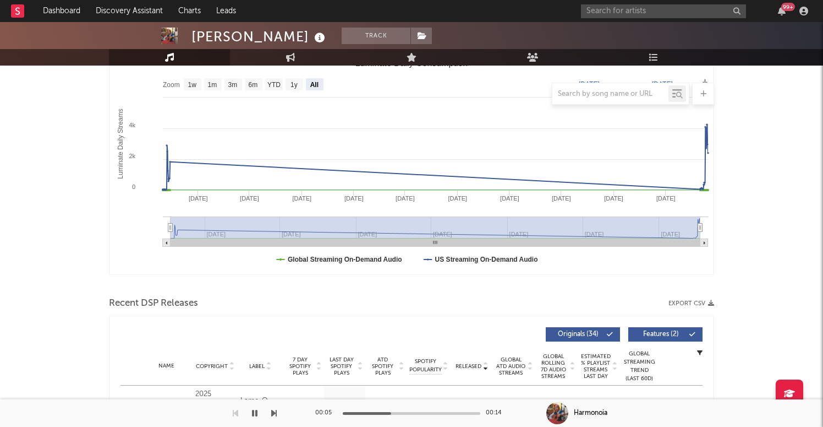
click at [413, 412] on div at bounding box center [412, 413] width 138 height 3
click at [463, 411] on div "00:08 00:14" at bounding box center [411, 413] width 193 height 28
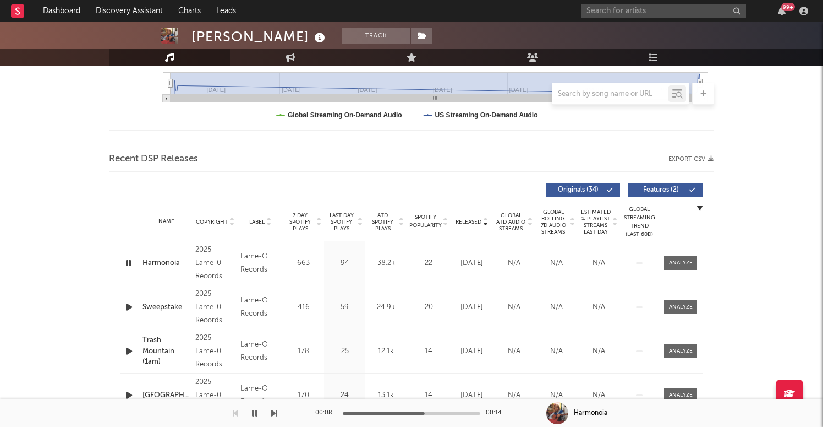
scroll to position [321, 0]
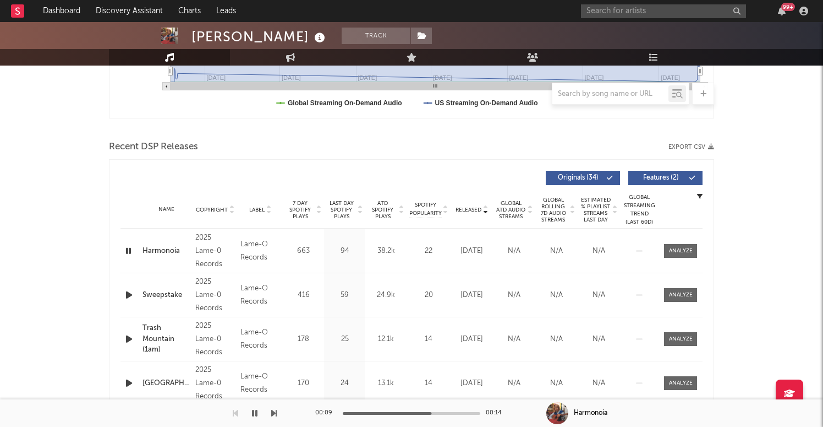
click at [123, 291] on icon "button" at bounding box center [129, 295] width 12 height 14
click at [418, 412] on div at bounding box center [412, 413] width 138 height 3
click at [433, 412] on div at bounding box center [412, 413] width 138 height 3
click at [450, 412] on div at bounding box center [412, 413] width 138 height 3
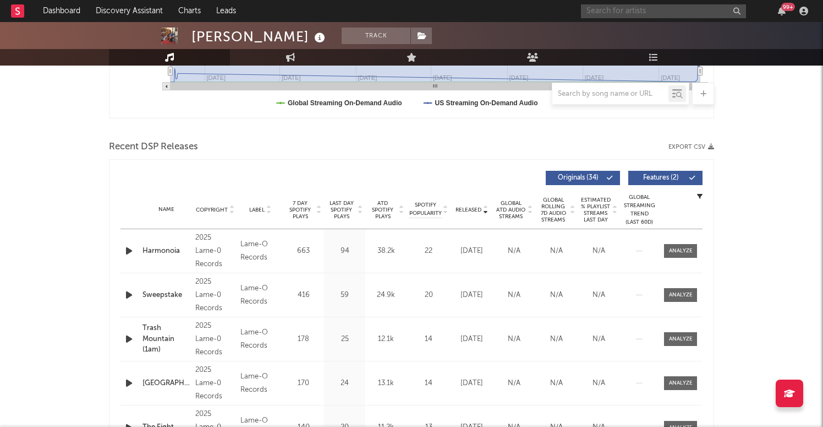
click at [682, 14] on input "text" at bounding box center [663, 11] width 165 height 14
paste input "Asco"
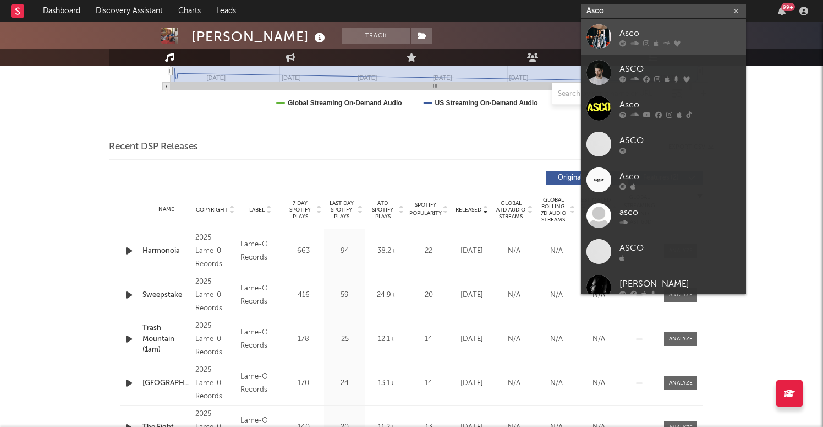
type input "Asco"
click at [611, 31] on link "Asco" at bounding box center [663, 37] width 165 height 36
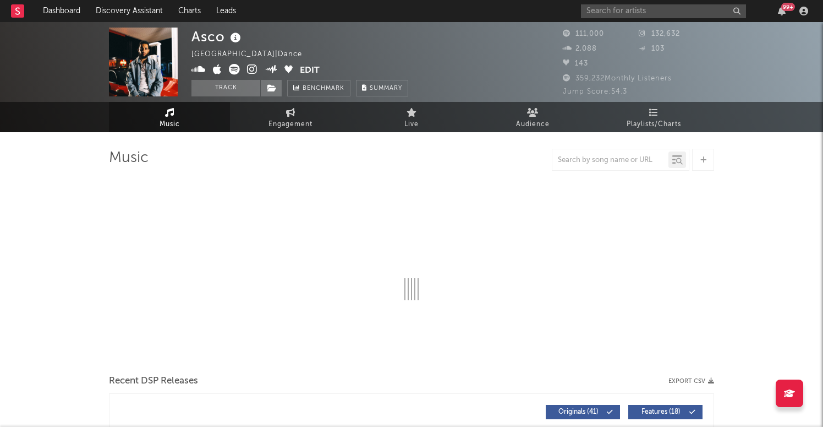
select select "6m"
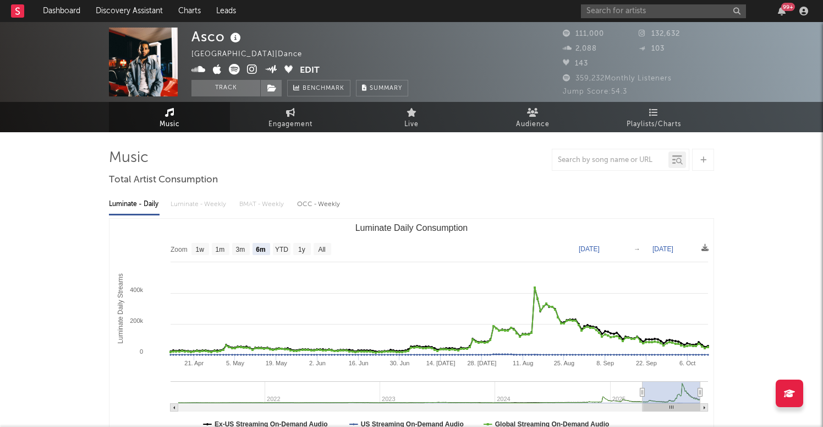
click at [639, 1] on div "99 +" at bounding box center [696, 11] width 231 height 22
click at [639, 6] on input "text" at bounding box center [663, 11] width 165 height 14
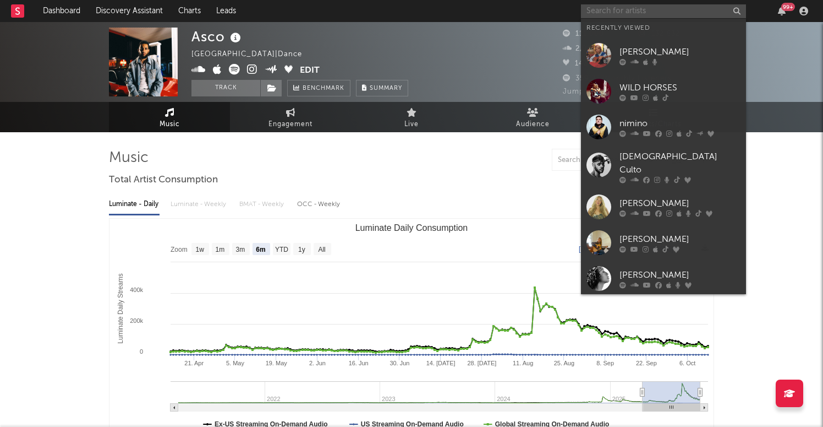
paste input "DERBY"
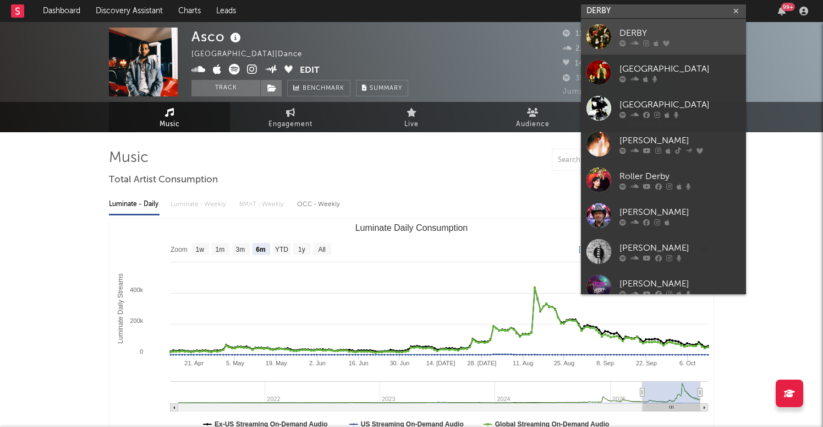
type input "DERBY"
click at [597, 37] on div at bounding box center [599, 36] width 25 height 25
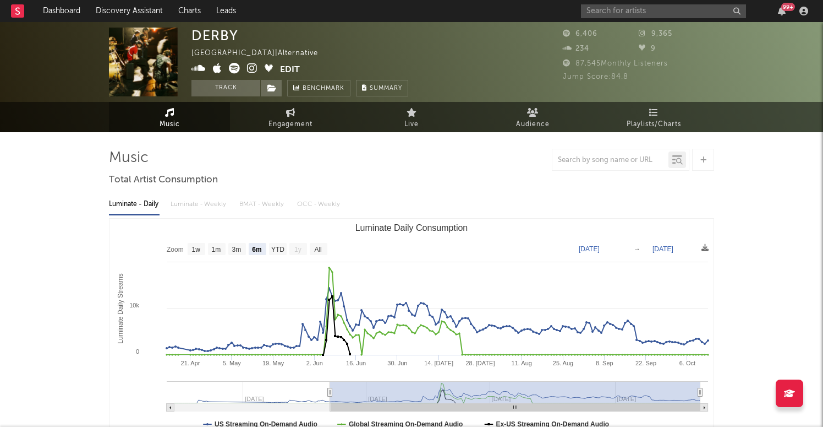
click at [314, 247] on text "All" at bounding box center [317, 249] width 7 height 8
select select "All"
type input "2025-01-26"
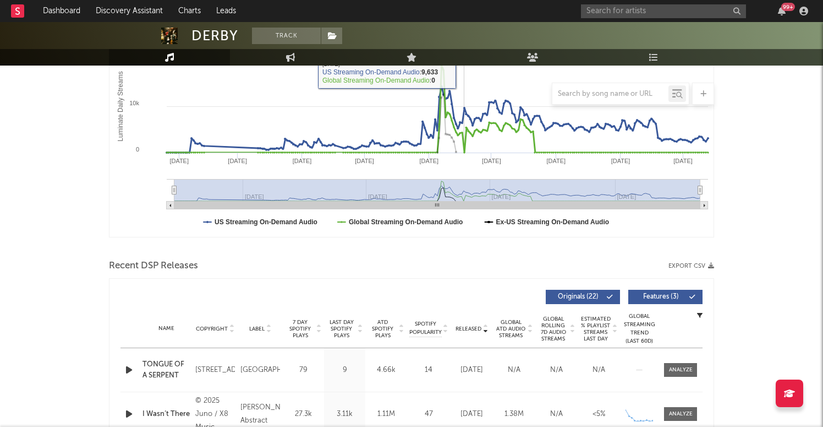
scroll to position [277, 0]
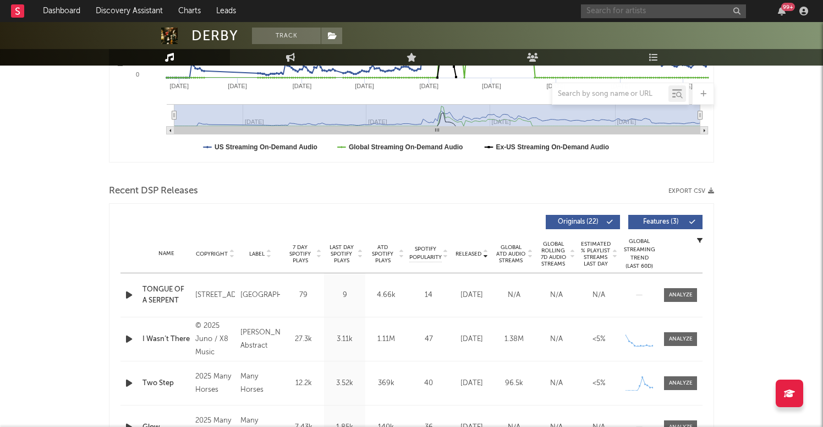
click at [629, 15] on input "text" at bounding box center [663, 11] width 165 height 14
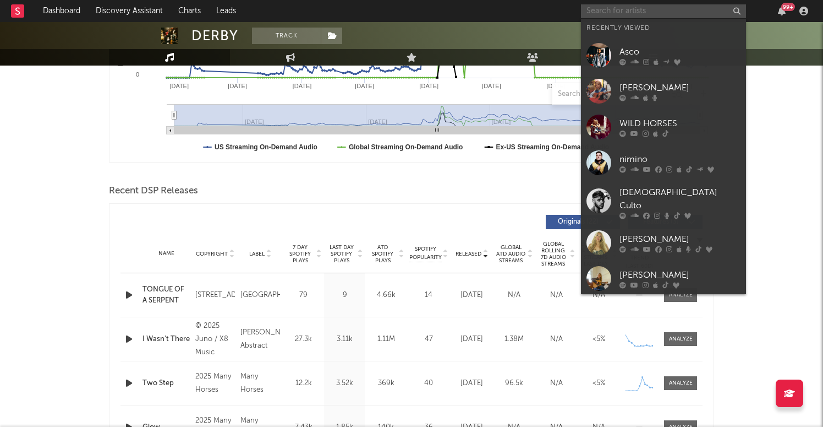
paste input "Mergui"
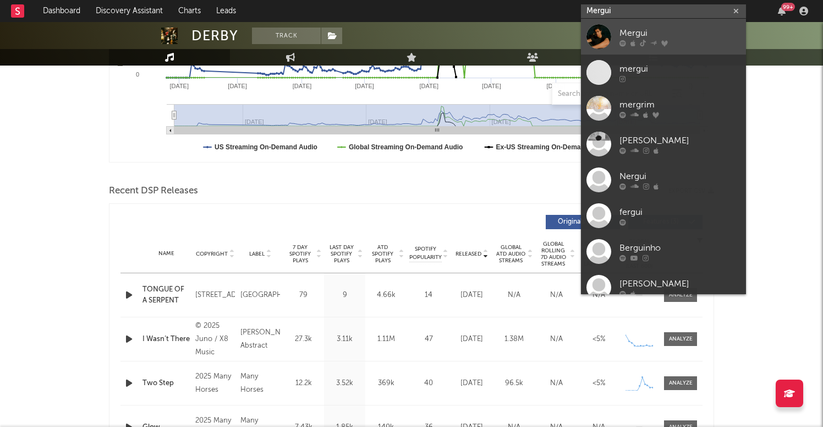
type input "Mergui"
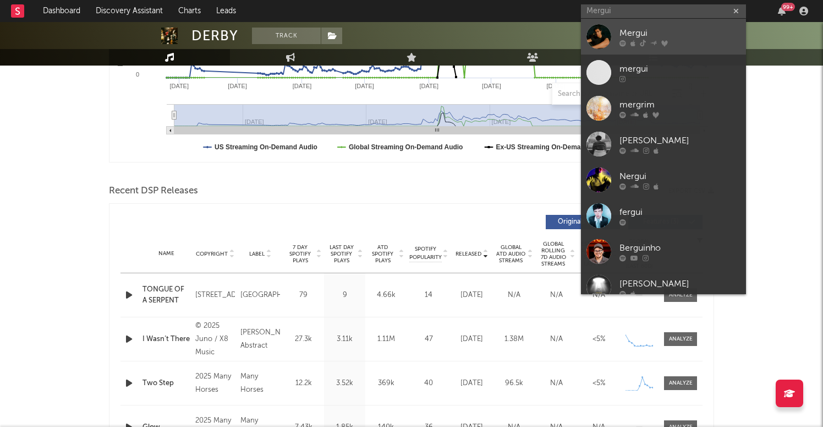
click at [600, 36] on div at bounding box center [599, 36] width 25 height 25
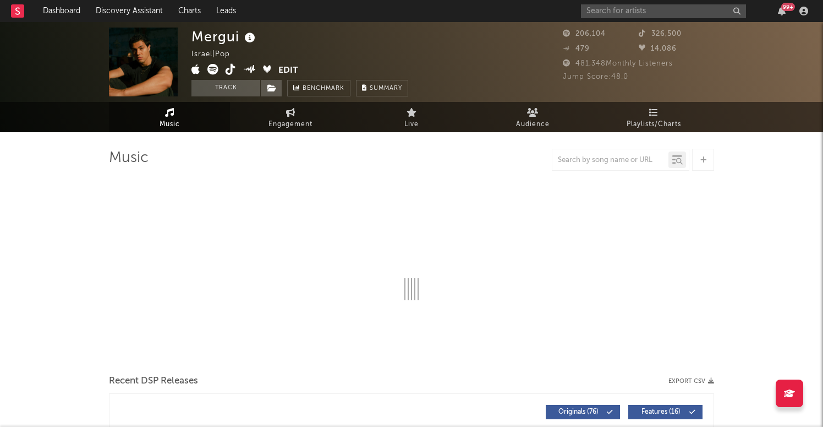
select select "6m"
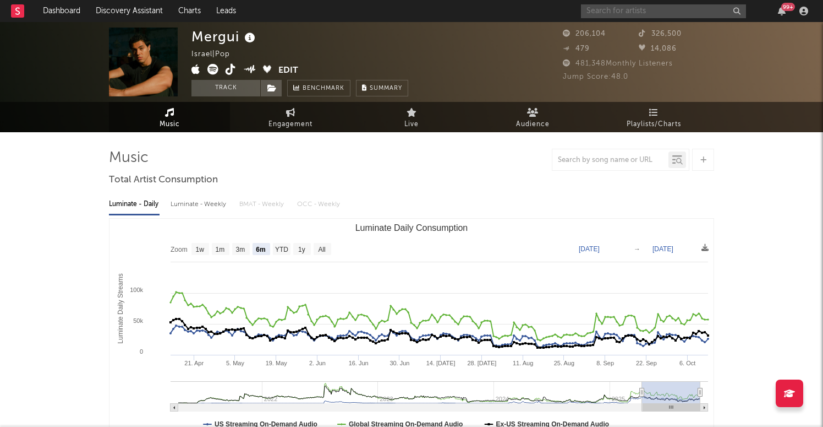
click at [645, 15] on input "text" at bounding box center [663, 11] width 165 height 14
paste input "Fana Hues"
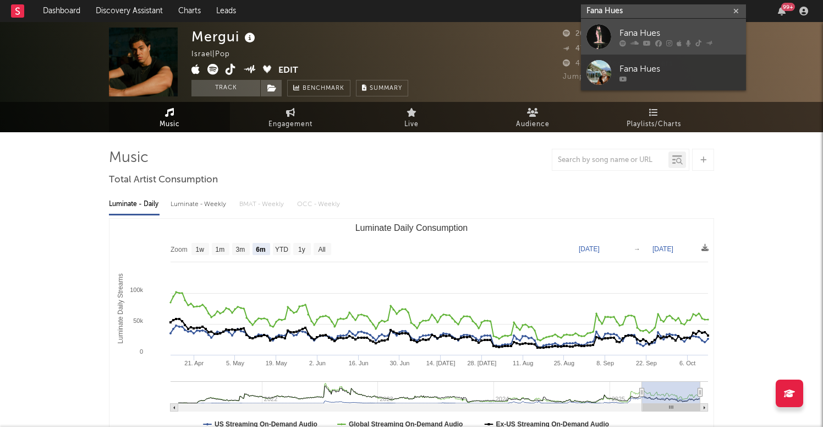
type input "Fana Hues"
click at [598, 40] on div at bounding box center [599, 36] width 25 height 25
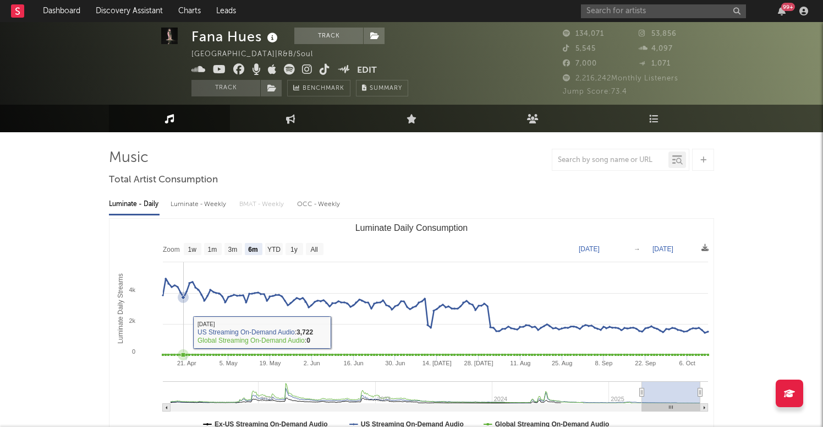
scroll to position [9, 0]
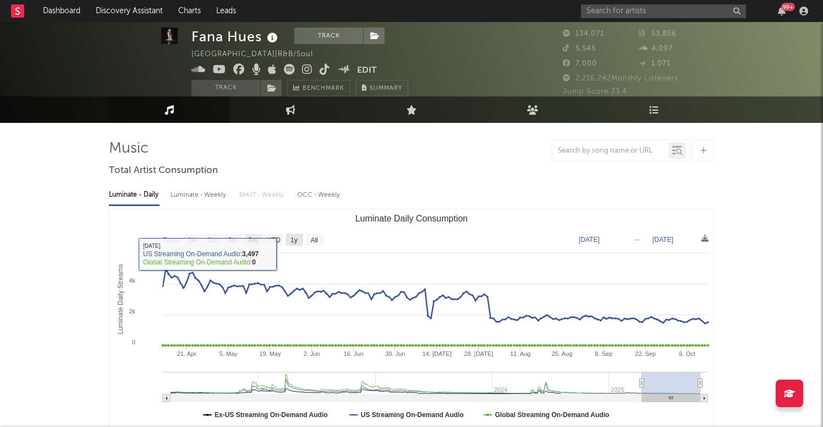
click at [309, 239] on rect "Luminate Daily Consumption" at bounding box center [315, 239] width 18 height 12
select select "All"
type input "2021-03-31"
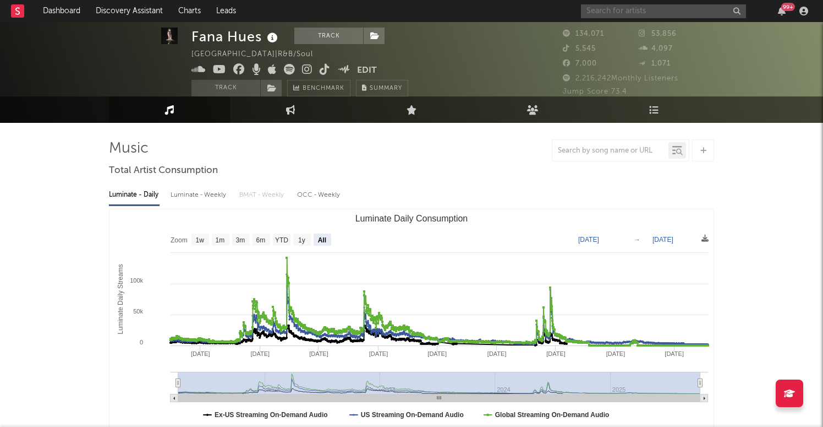
click at [609, 13] on input "text" at bounding box center [663, 11] width 165 height 14
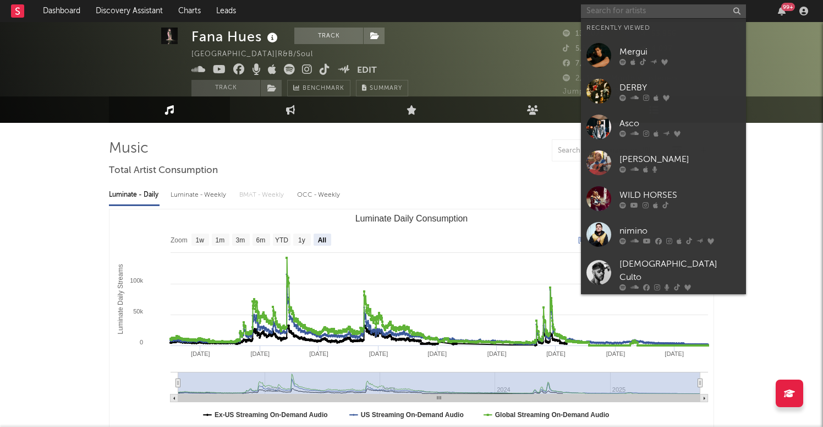
paste input "Alec Shaw"
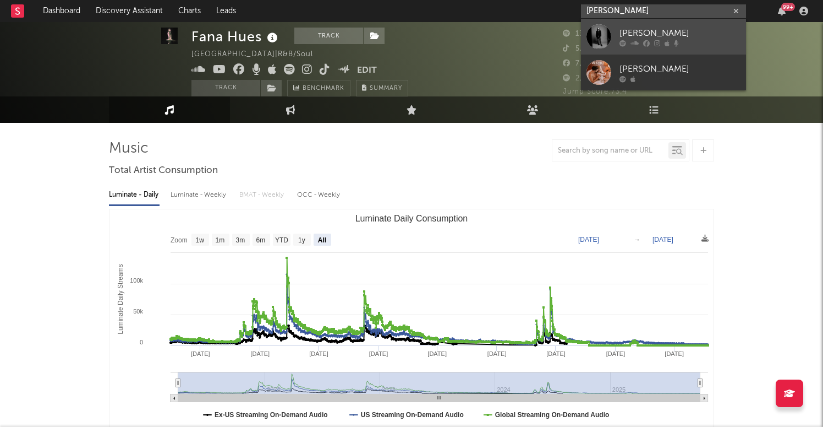
type input "Alec Shaw"
click at [596, 39] on div at bounding box center [599, 36] width 25 height 25
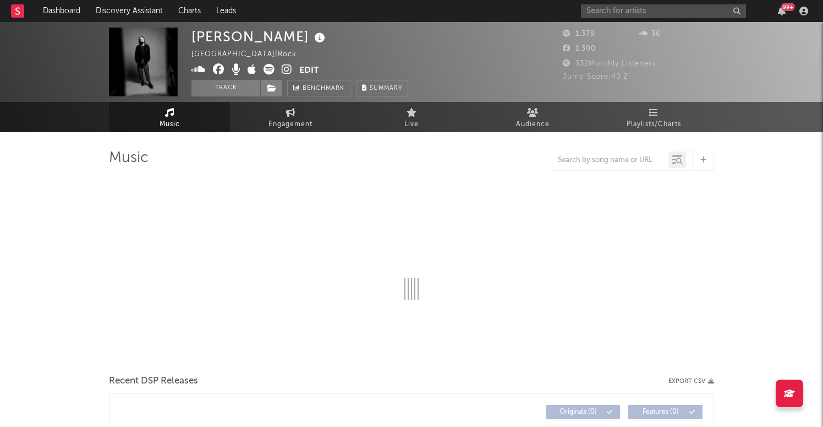
select select "1w"
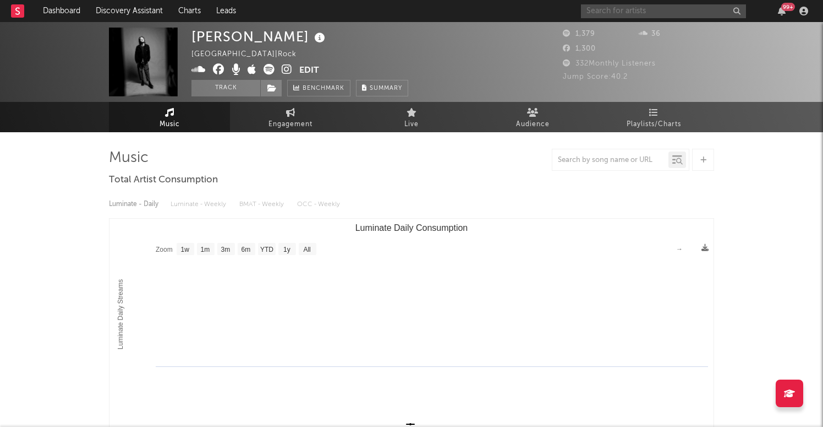
click at [665, 7] on input "text" at bounding box center [663, 11] width 165 height 14
paste input "Sultan + Shepard"
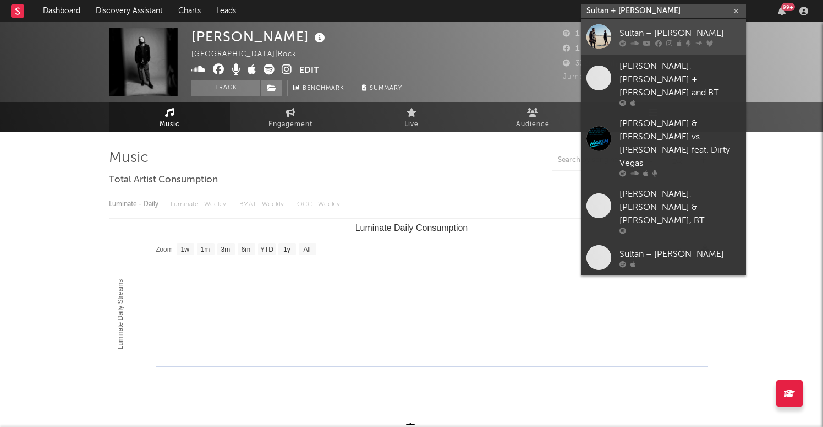
type input "Sultan + Shepard"
click at [603, 33] on div at bounding box center [599, 36] width 25 height 25
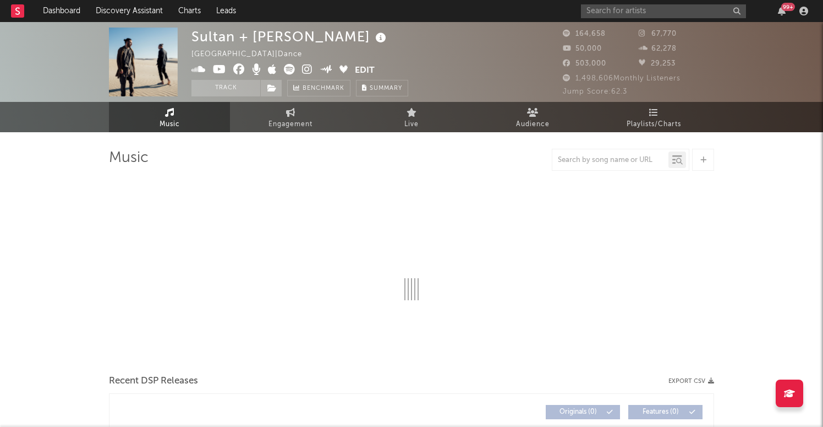
select select "6m"
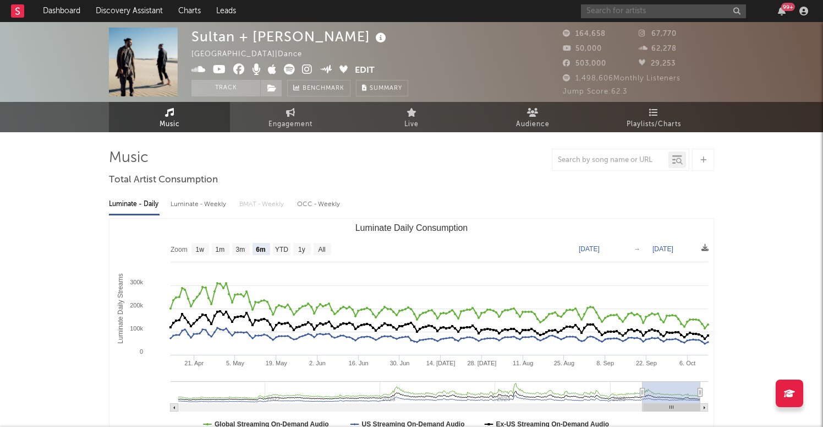
click at [679, 7] on input "text" at bounding box center [663, 11] width 165 height 14
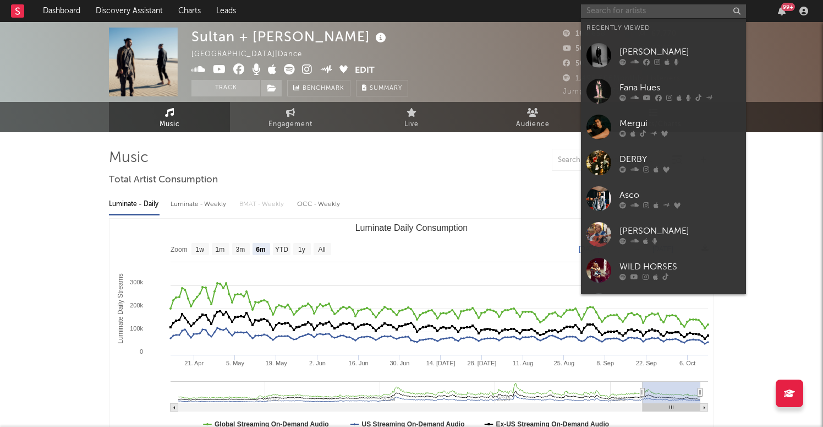
paste input "xaviersobased"
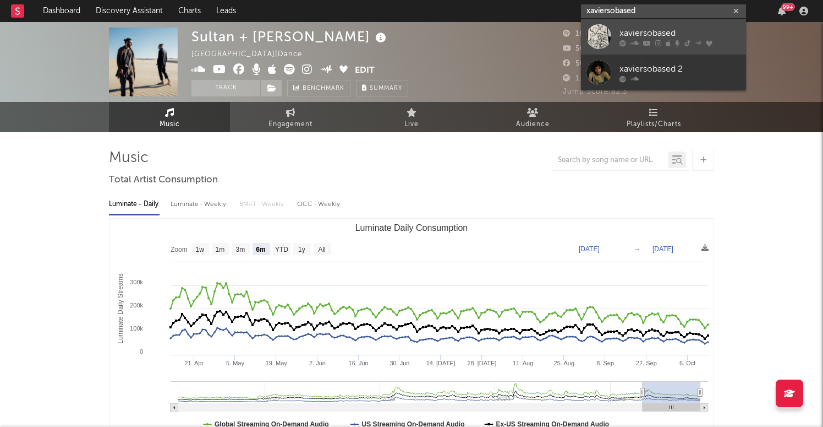
type input "xaviersobased"
click at [598, 43] on div at bounding box center [599, 36] width 25 height 25
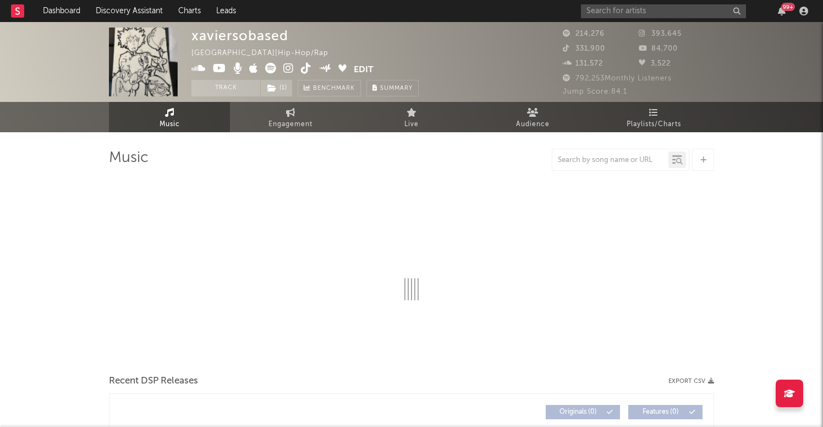
select select "6m"
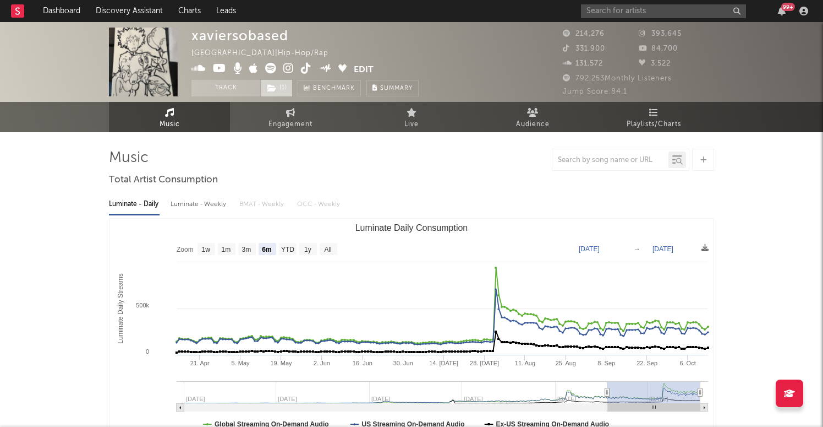
click at [283, 89] on span "( 1 )" at bounding box center [276, 88] width 32 height 17
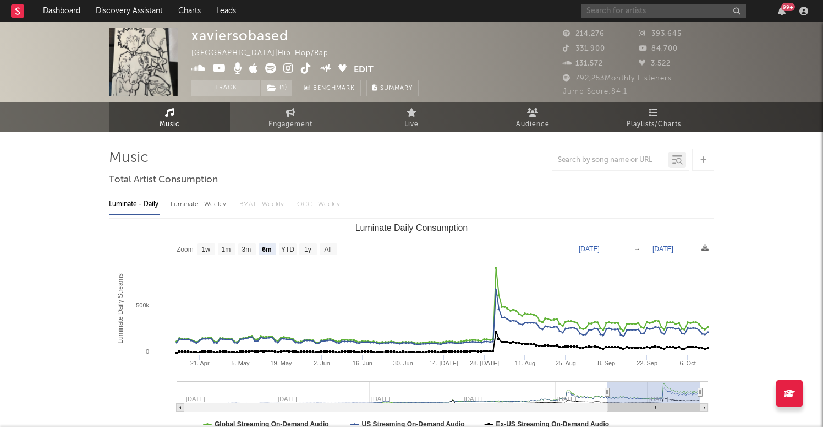
click at [661, 12] on input "text" at bounding box center [663, 11] width 165 height 14
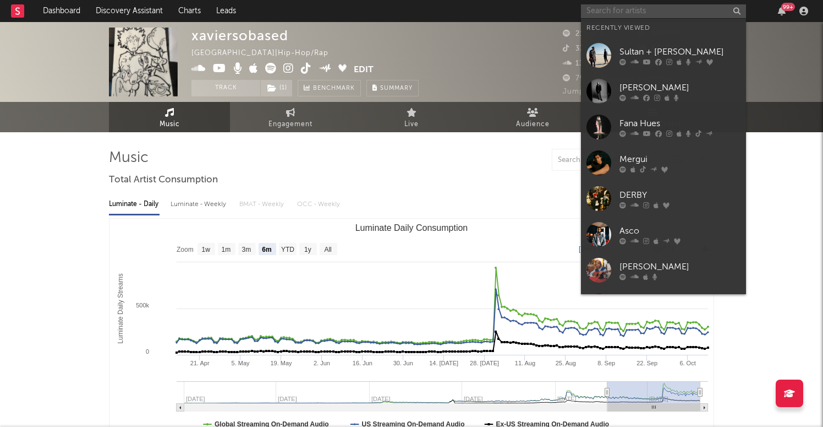
paste input "Zusha"
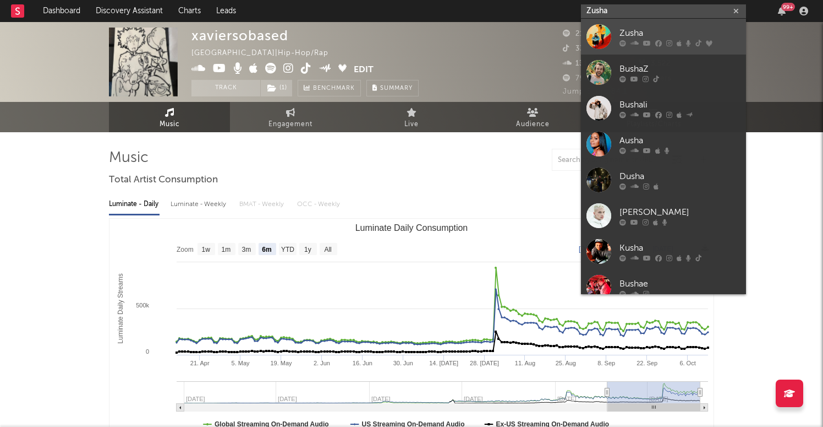
type input "Zusha"
click at [598, 36] on div at bounding box center [599, 36] width 25 height 25
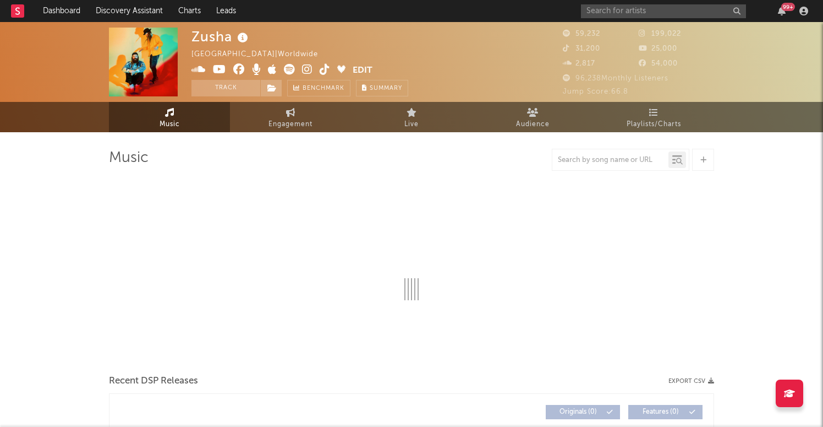
select select "6m"
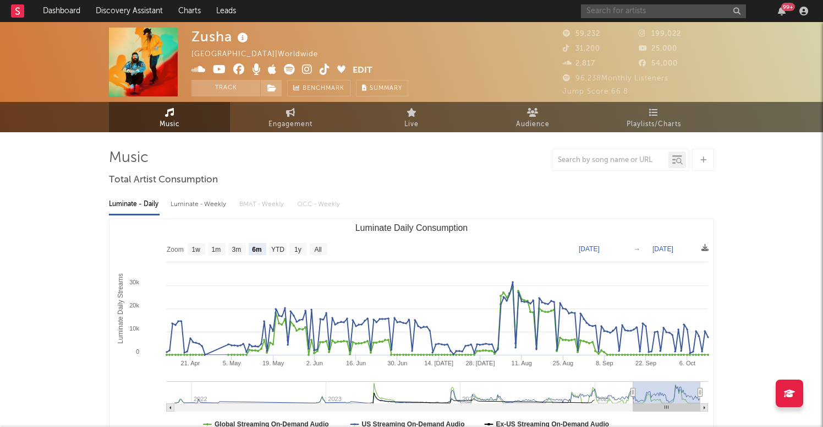
click at [631, 12] on input "text" at bounding box center [663, 11] width 165 height 14
paste input "Gabriela Bee"
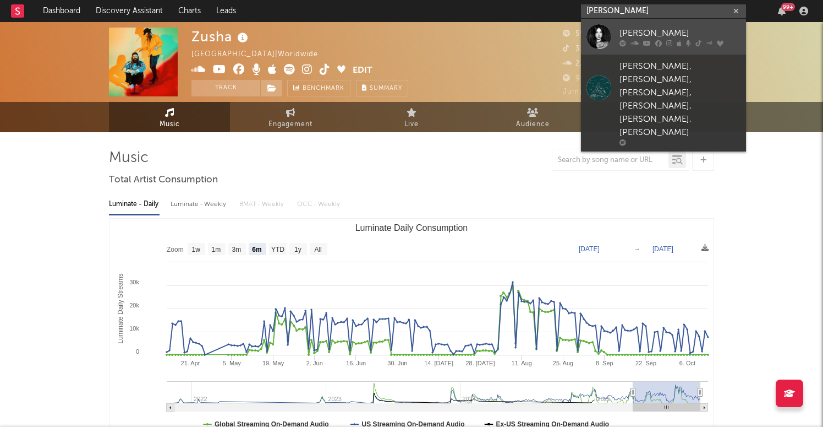
type input "Gabriela Bee"
click at [598, 41] on div at bounding box center [599, 36] width 25 height 25
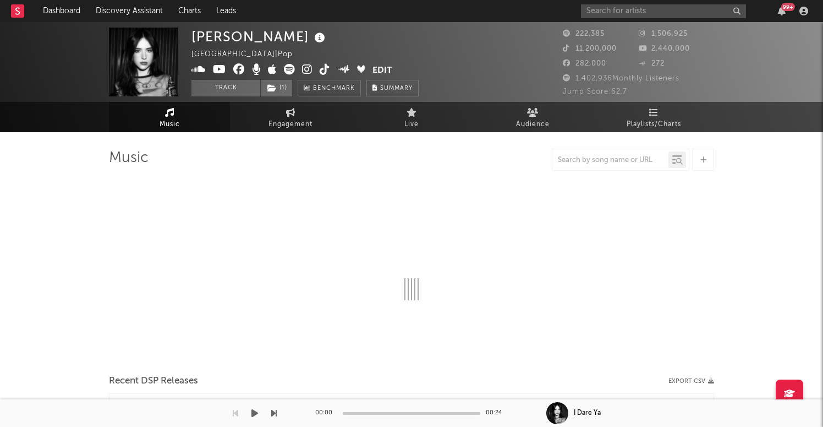
select select "6m"
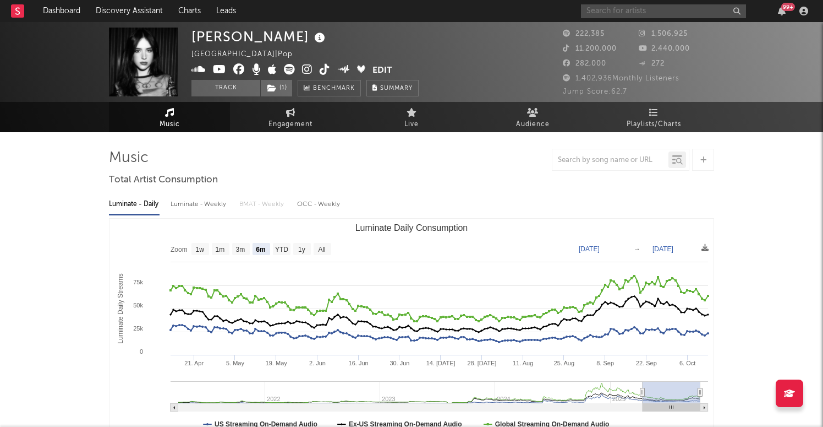
click at [621, 9] on input "text" at bounding box center [663, 11] width 165 height 14
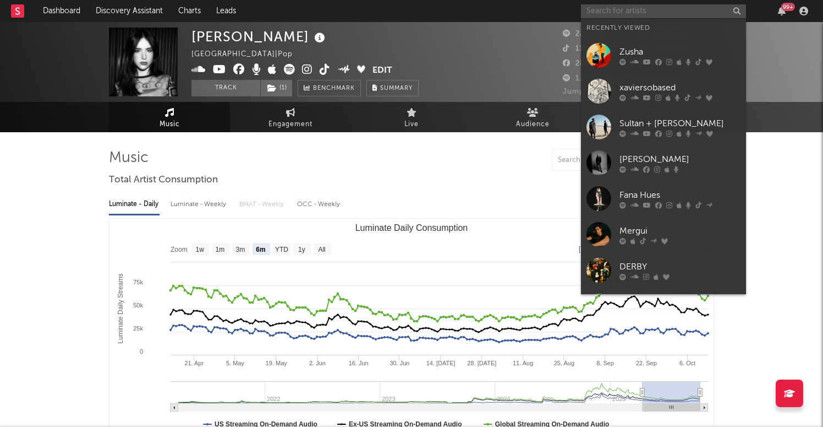
paste input "Just For Fun"
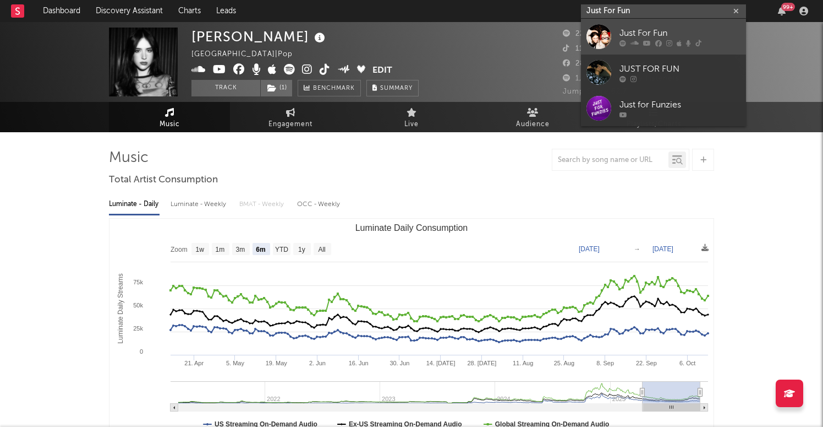
type input "Just For Fun"
click at [595, 42] on div at bounding box center [599, 36] width 25 height 25
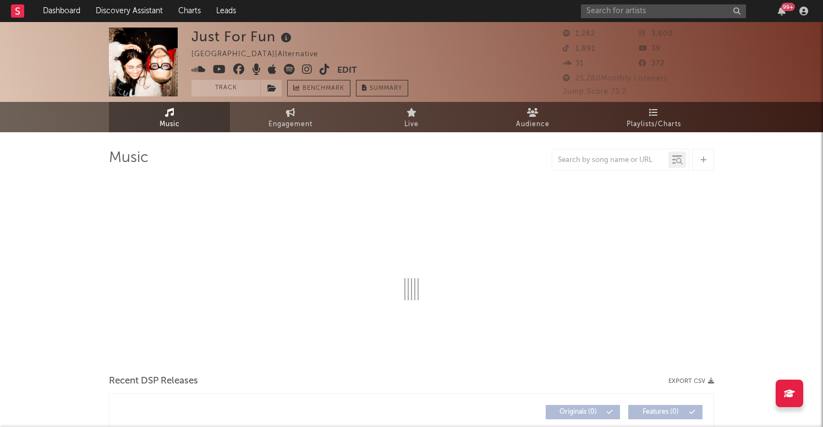
select select "1w"
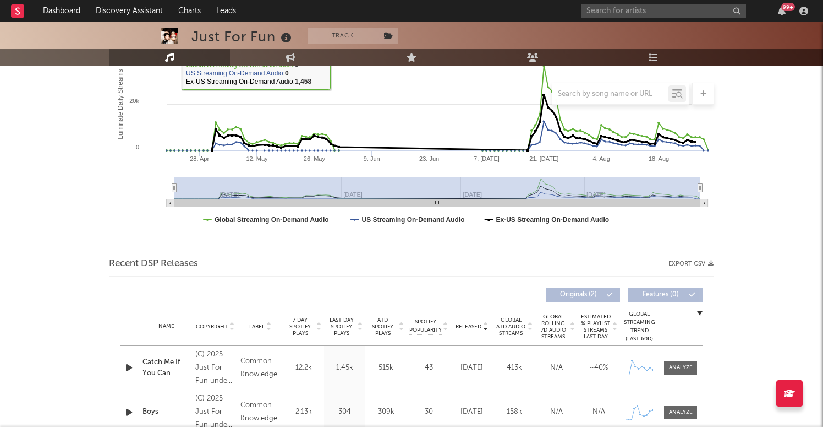
scroll to position [215, 0]
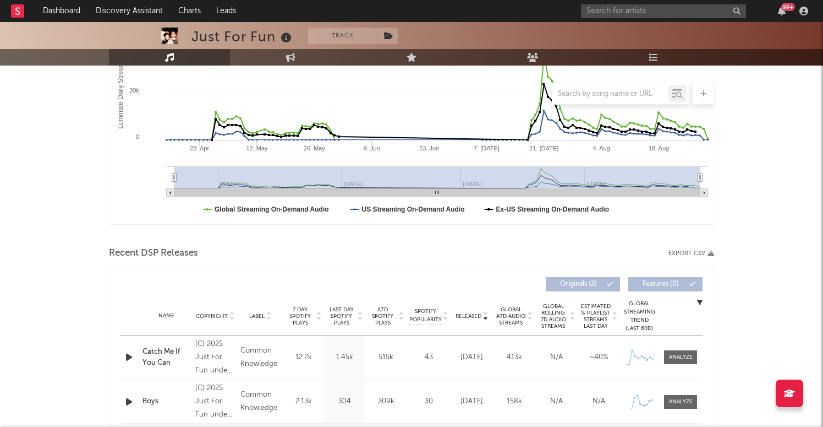
click at [128, 357] on icon "button" at bounding box center [129, 357] width 12 height 14
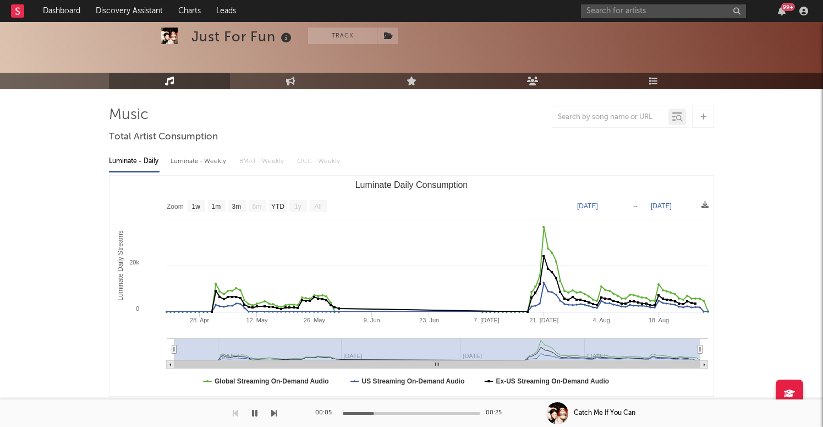
scroll to position [0, 0]
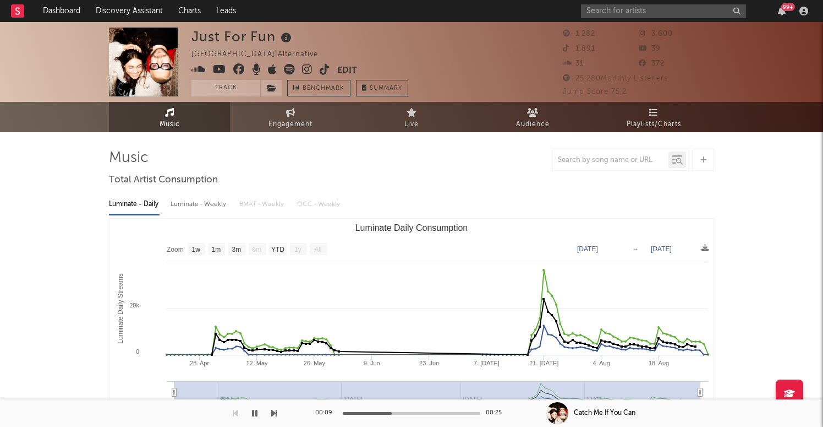
click at [308, 69] on icon at bounding box center [307, 69] width 10 height 11
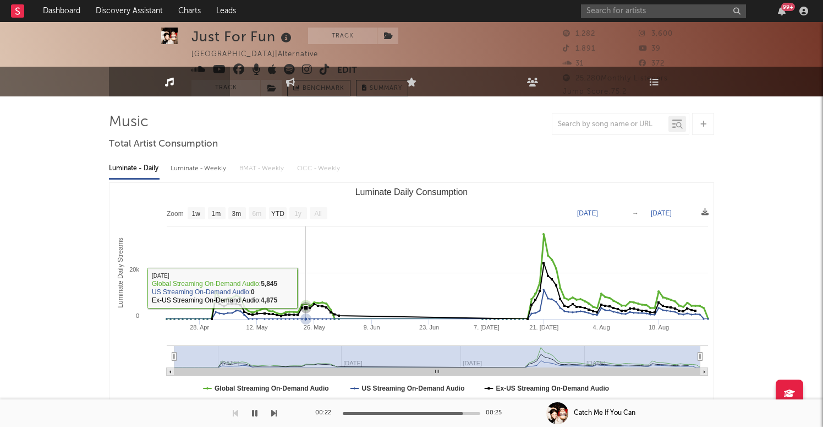
scroll to position [37, 0]
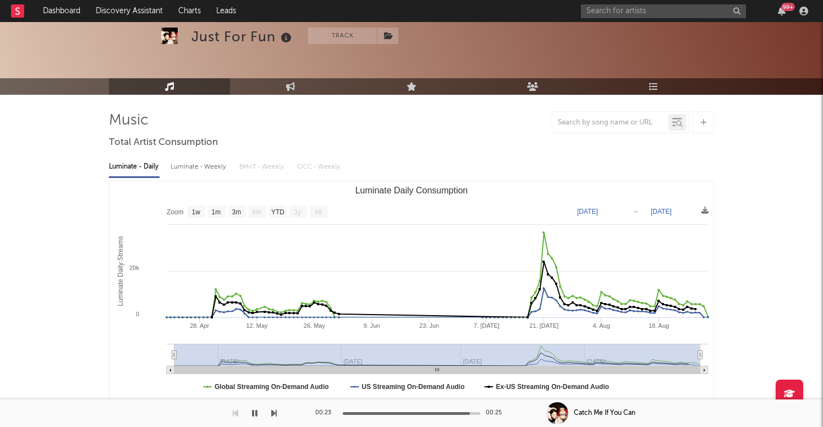
click at [323, 213] on rect "Luminate Daily Consumption" at bounding box center [319, 211] width 18 height 12
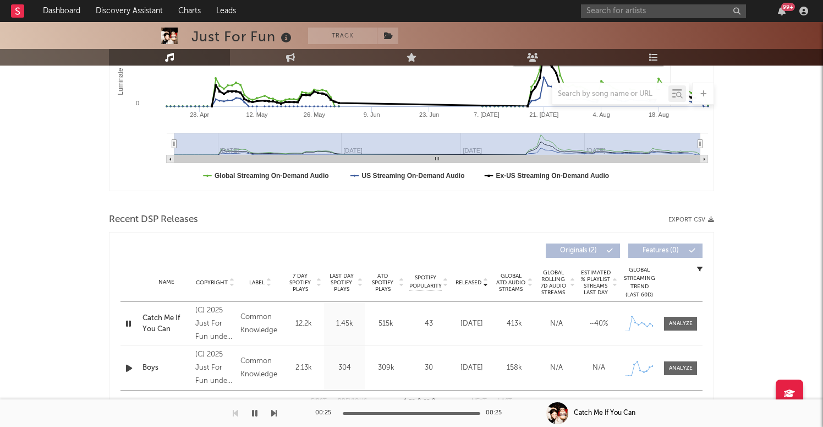
scroll to position [325, 0]
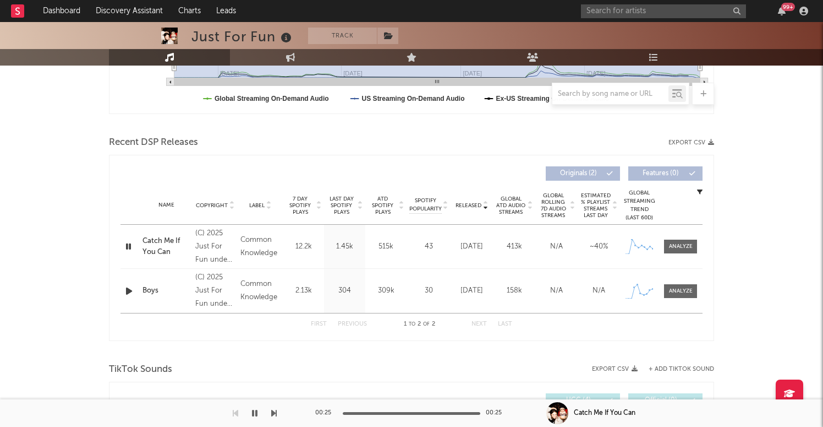
click at [124, 290] on icon "button" at bounding box center [129, 291] width 12 height 14
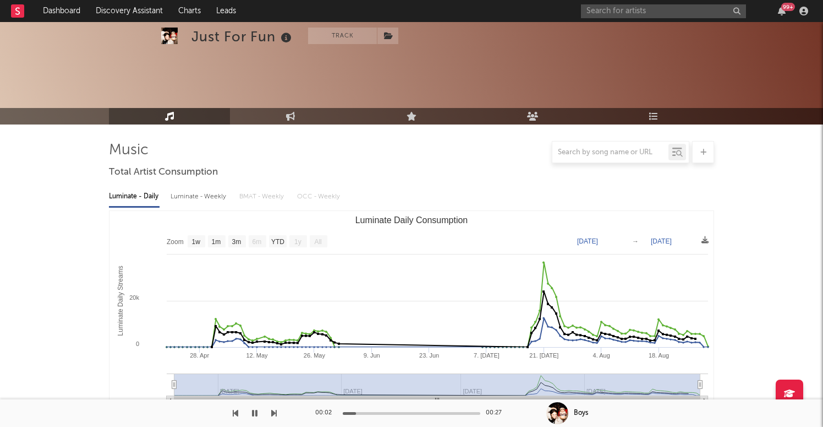
scroll to position [0, 0]
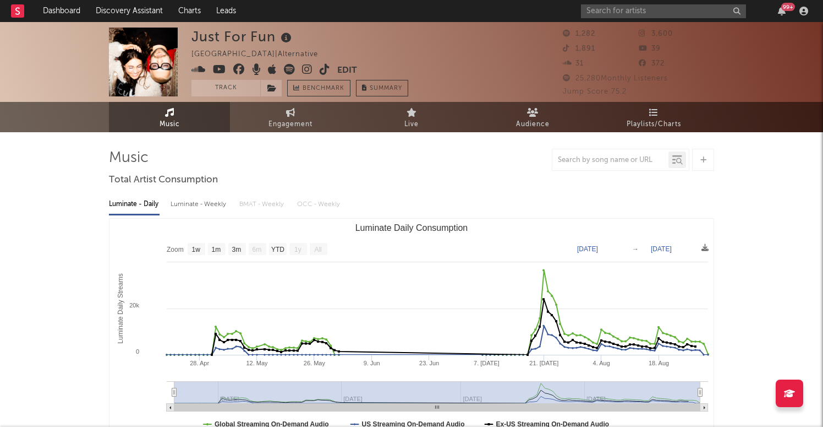
click at [292, 72] on icon at bounding box center [289, 69] width 11 height 11
click at [323, 69] on icon at bounding box center [325, 69] width 10 height 11
